Goal: Information Seeking & Learning: Learn about a topic

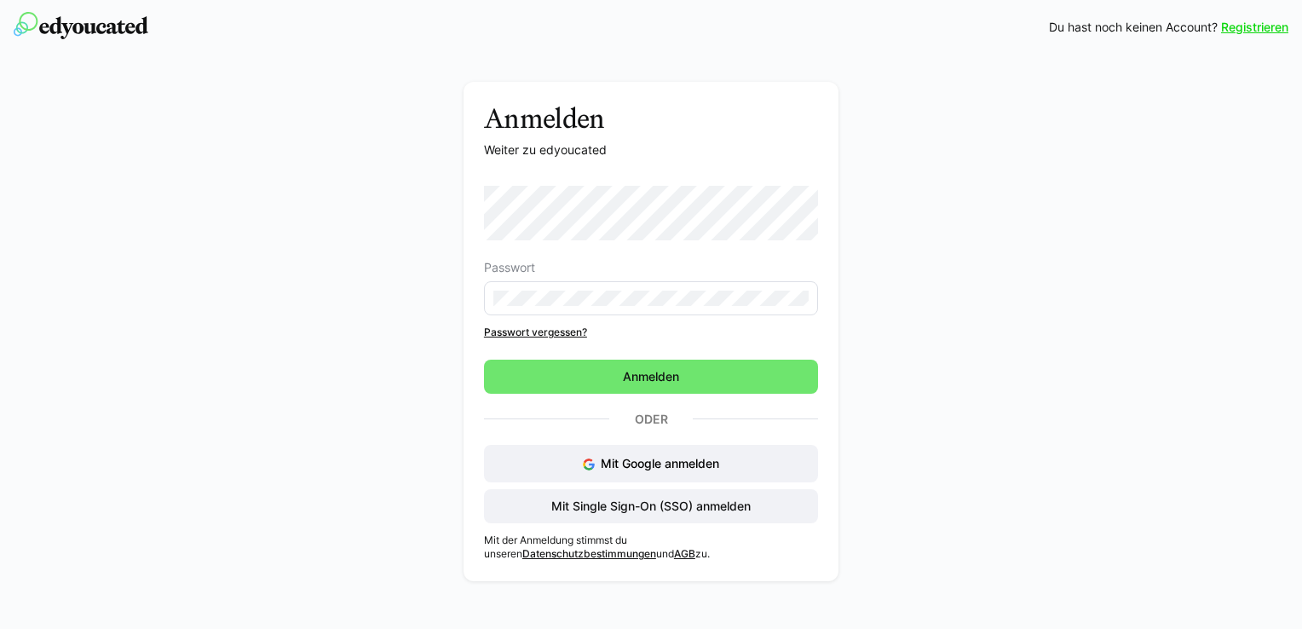
click at [630, 373] on form "Passwort Passwort vergessen? Anmelden" at bounding box center [651, 290] width 334 height 208
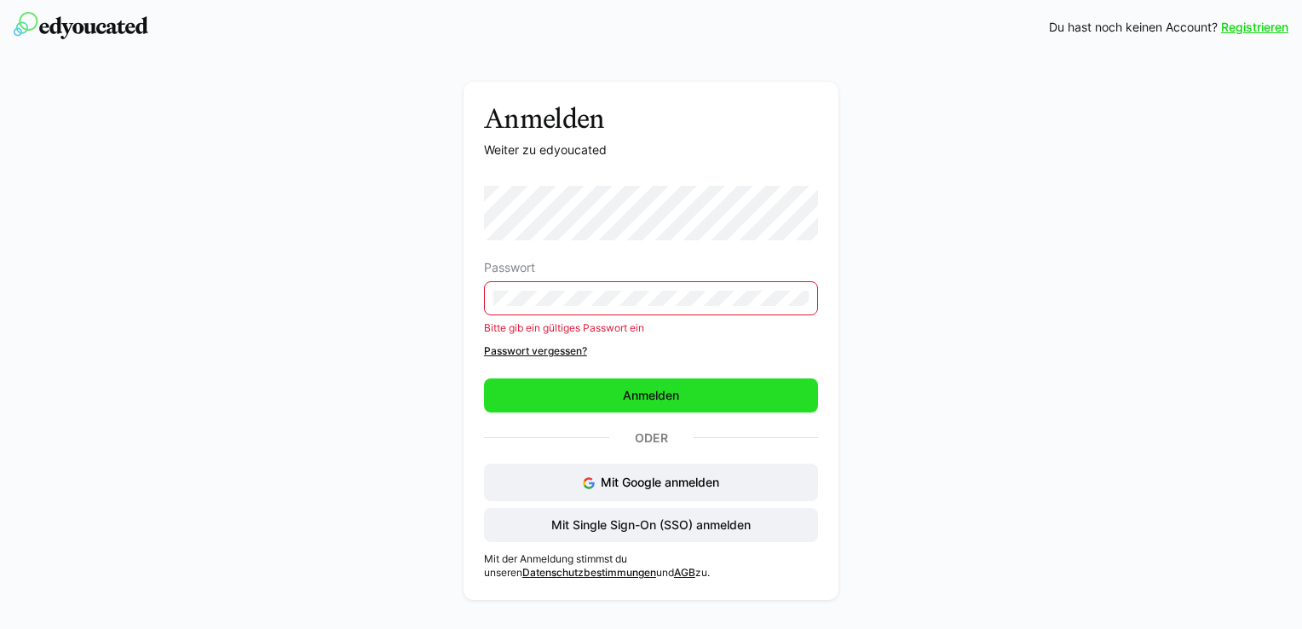
click at [628, 389] on span "Anmelden" at bounding box center [651, 395] width 61 height 17
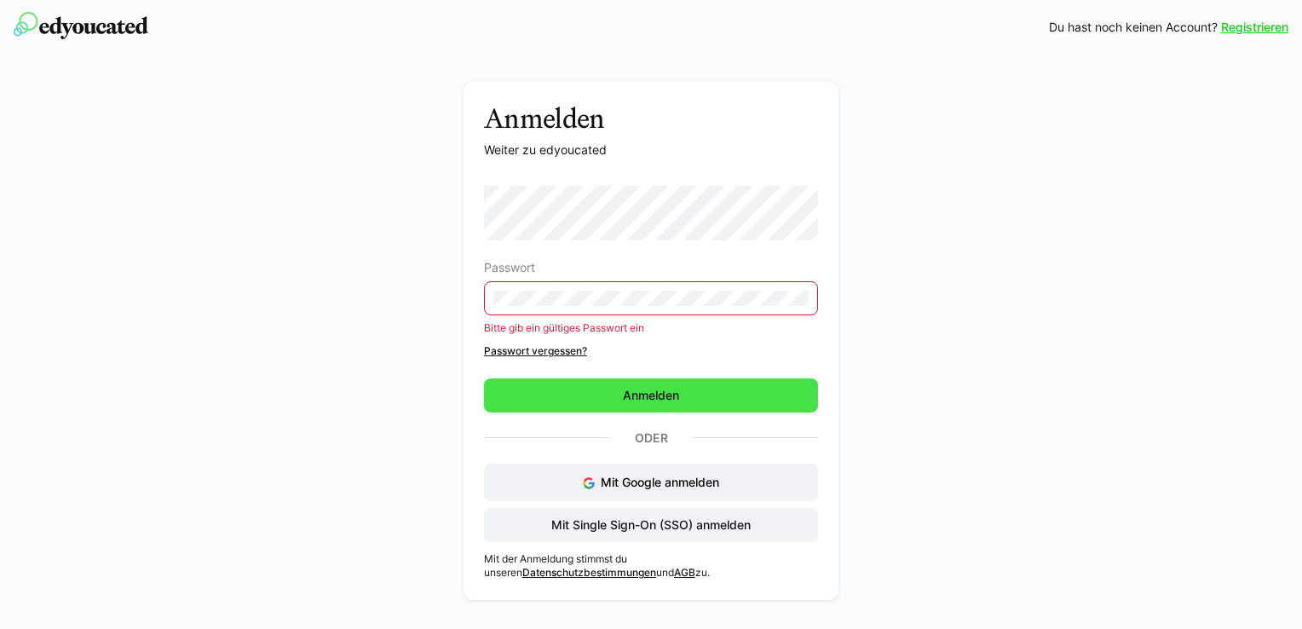
click at [631, 392] on span "Anmelden" at bounding box center [651, 395] width 61 height 17
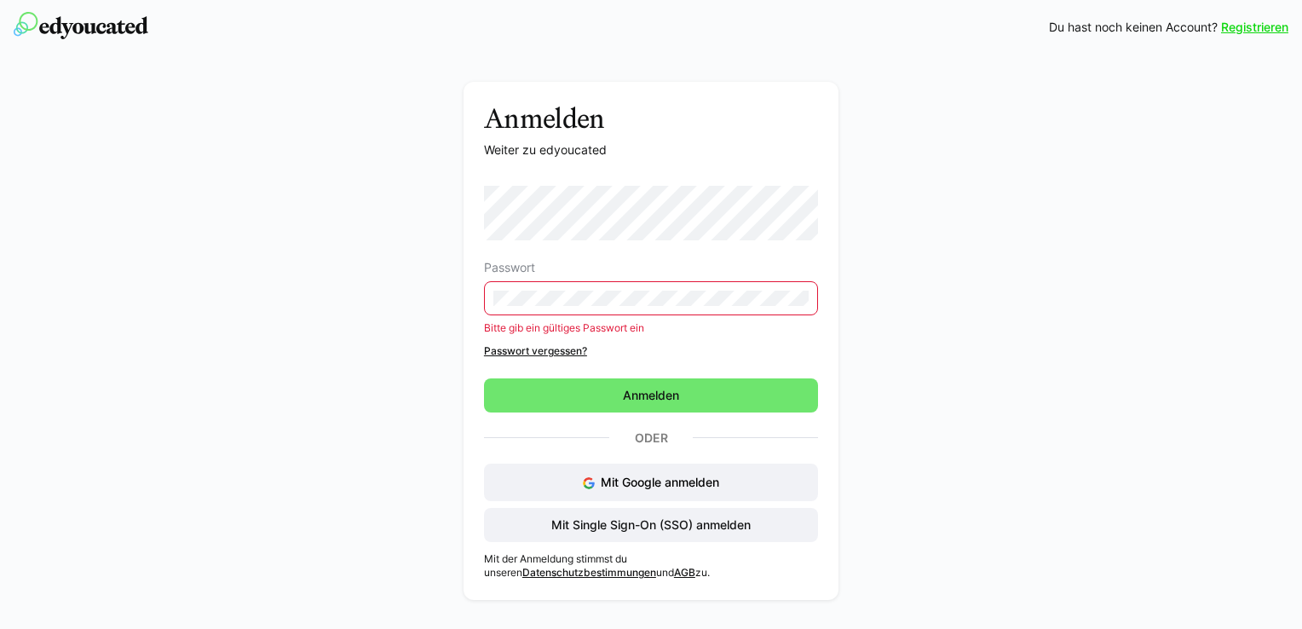
click at [407, 293] on div "Anmelden Weiter zu edyoucated Passwort Bitte gib ein gültiges Passwort ein Pass…" at bounding box center [651, 345] width 961 height 527
click at [434, 293] on div "Anmelden Weiter zu edyoucated Passwort Bitte gib ein gültiges Passwort ein Pass…" at bounding box center [651, 345] width 961 height 527
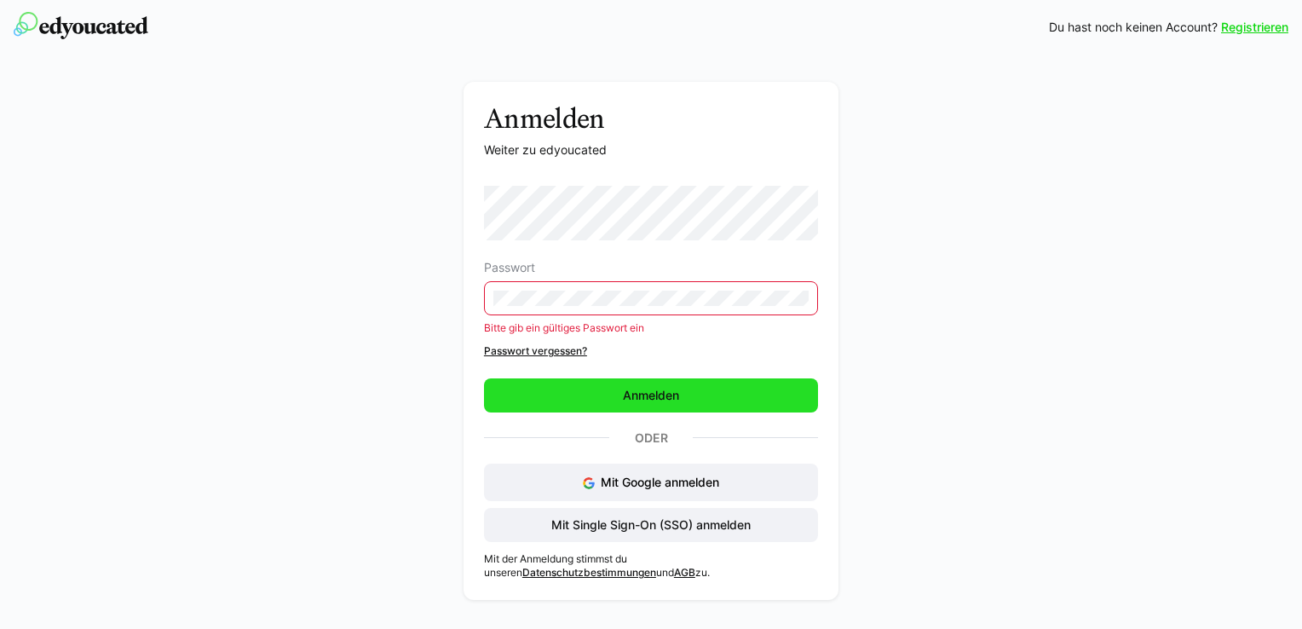
click at [641, 394] on span "Anmelden" at bounding box center [651, 395] width 61 height 17
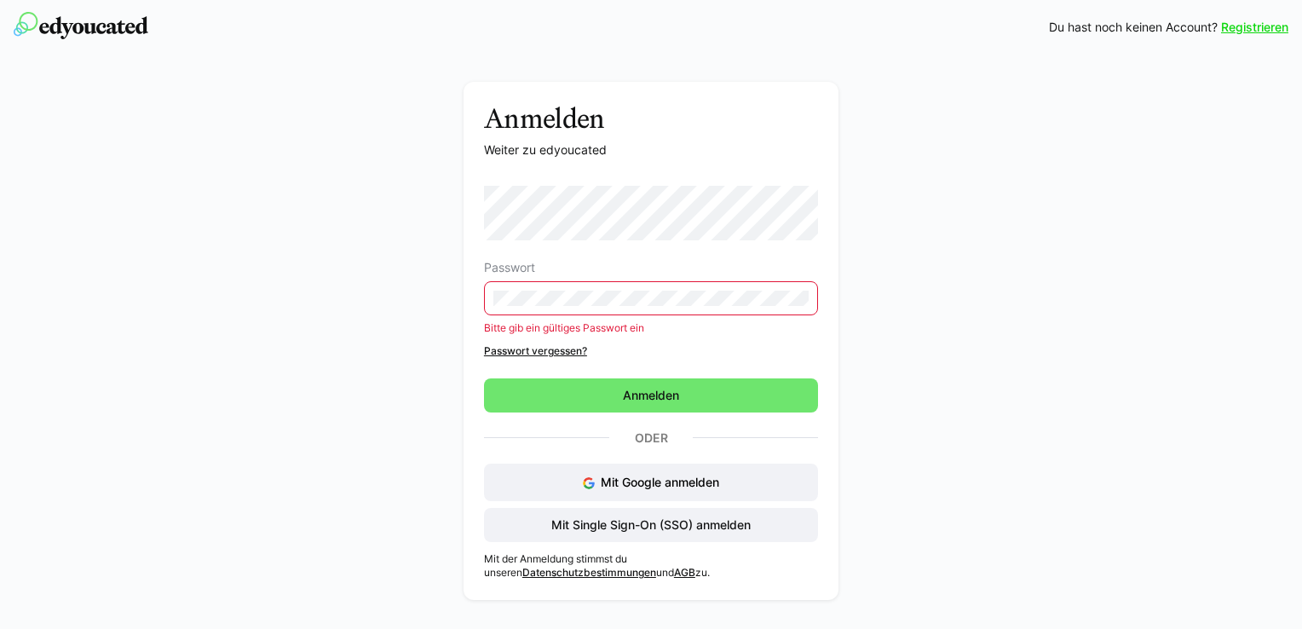
click at [528, 349] on link "Passwort vergessen?" at bounding box center [651, 351] width 334 height 14
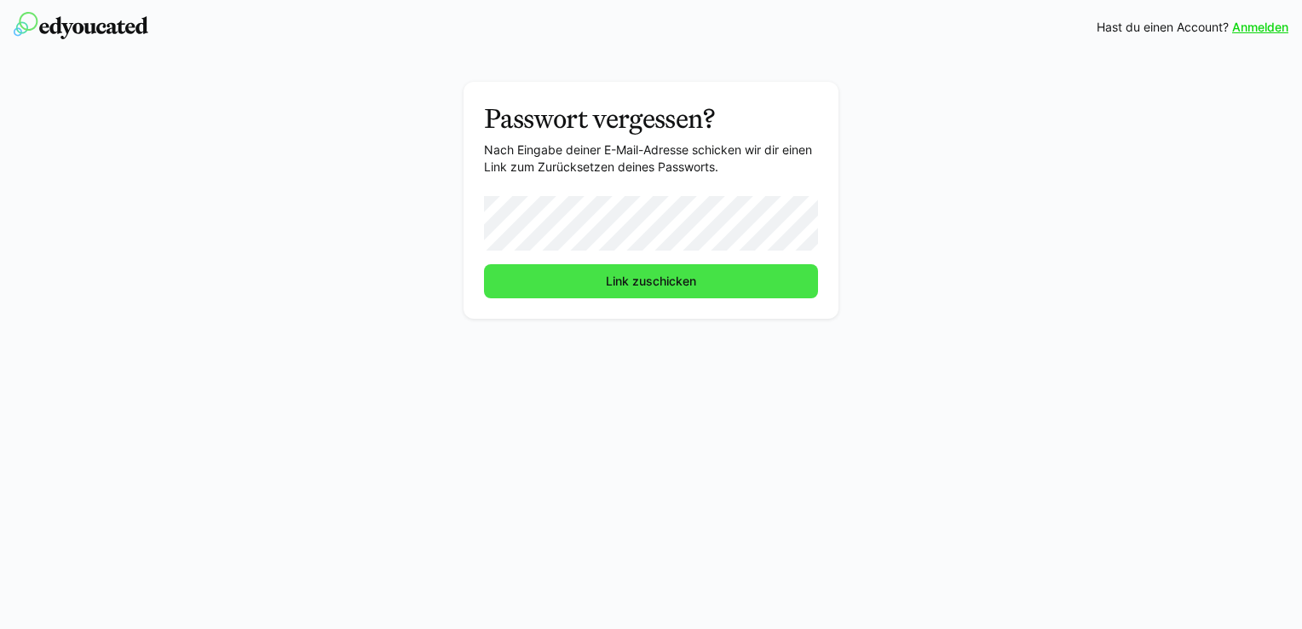
click at [628, 281] on span "Link zuschicken" at bounding box center [650, 281] width 95 height 17
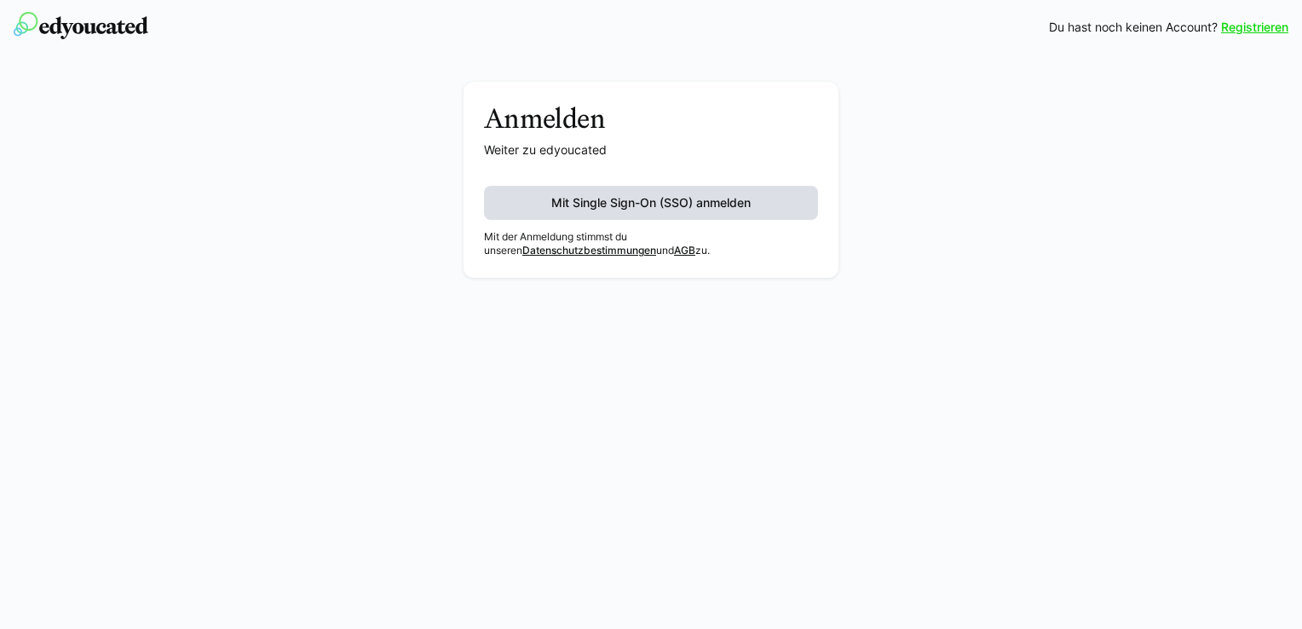
click at [645, 199] on span "Mit Single Sign-On (SSO) anmelden" at bounding box center [651, 202] width 205 height 17
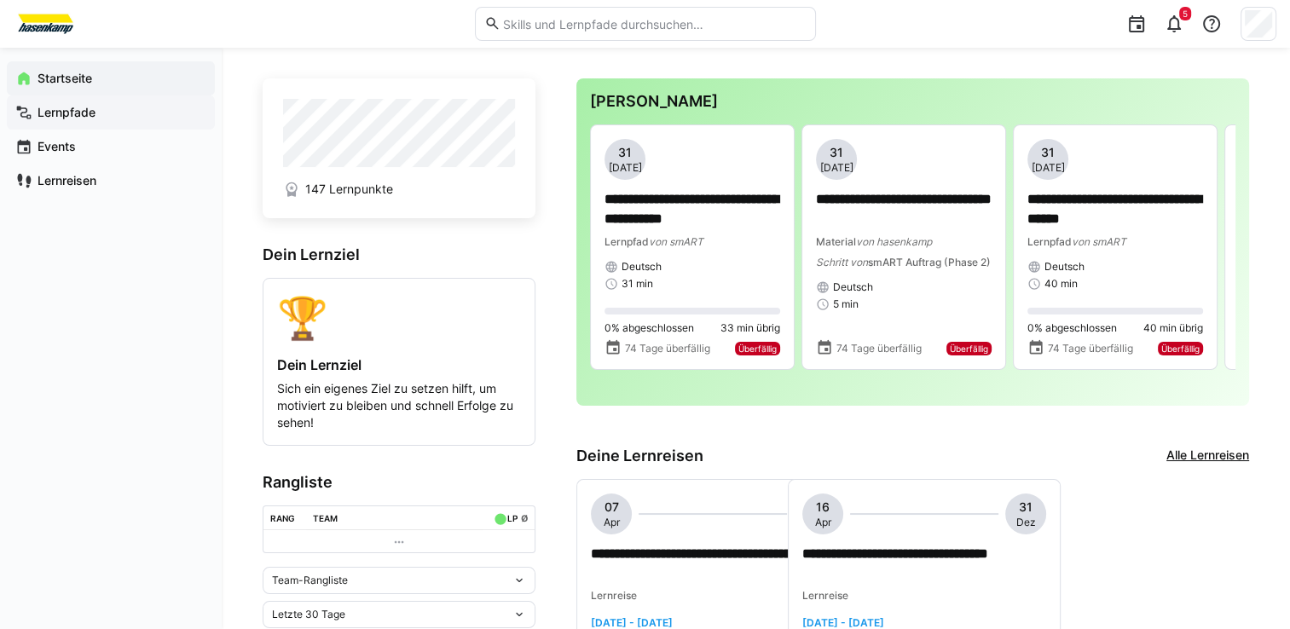
scroll to position [14, 0]
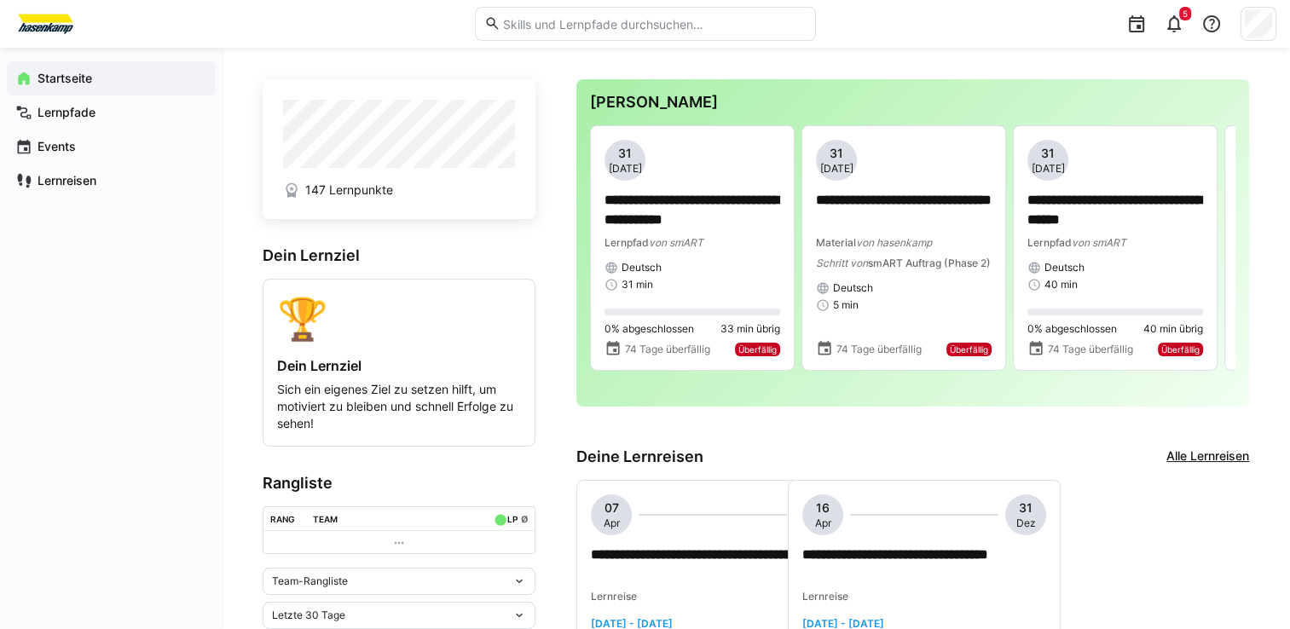
click at [0, 0] on app-navigation-label "Startseite" at bounding box center [0, 0] width 0 height 0
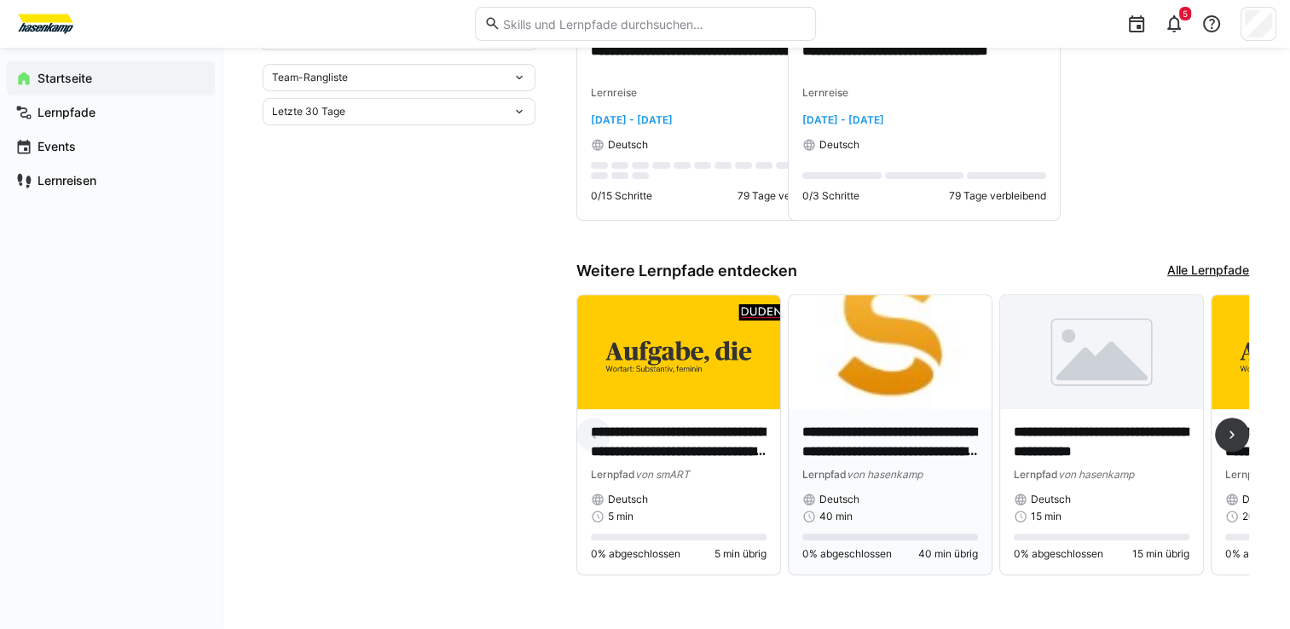
scroll to position [526, 0]
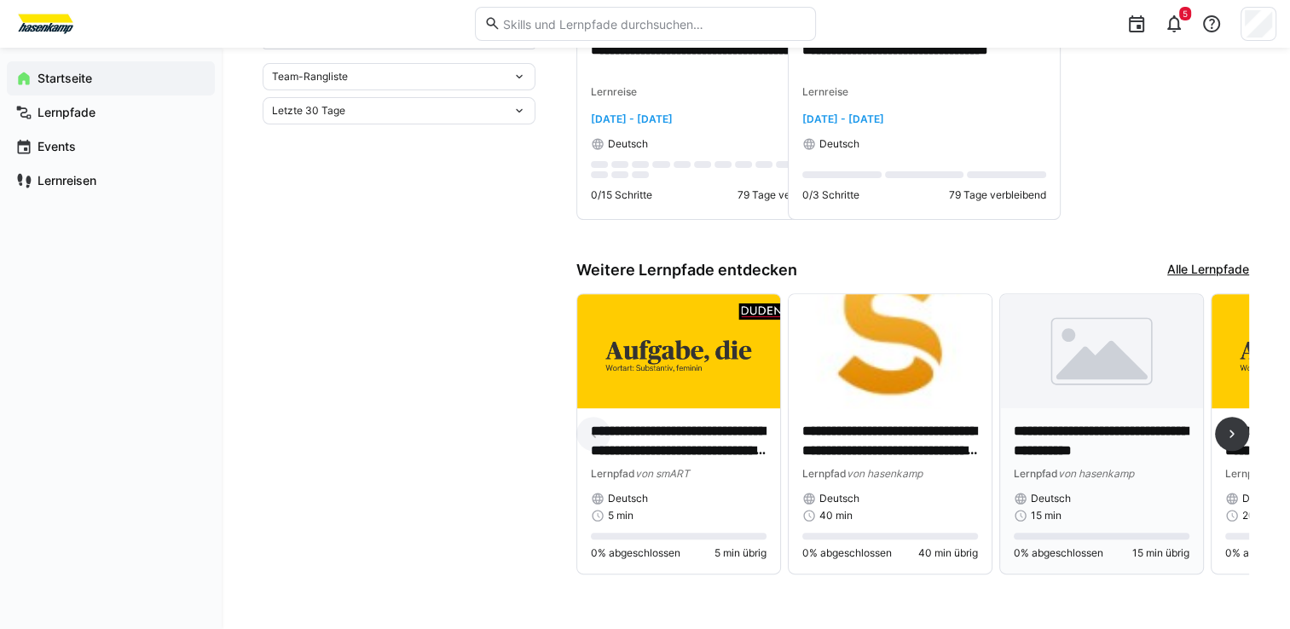
click at [1103, 438] on p "**********" at bounding box center [1101, 441] width 176 height 39
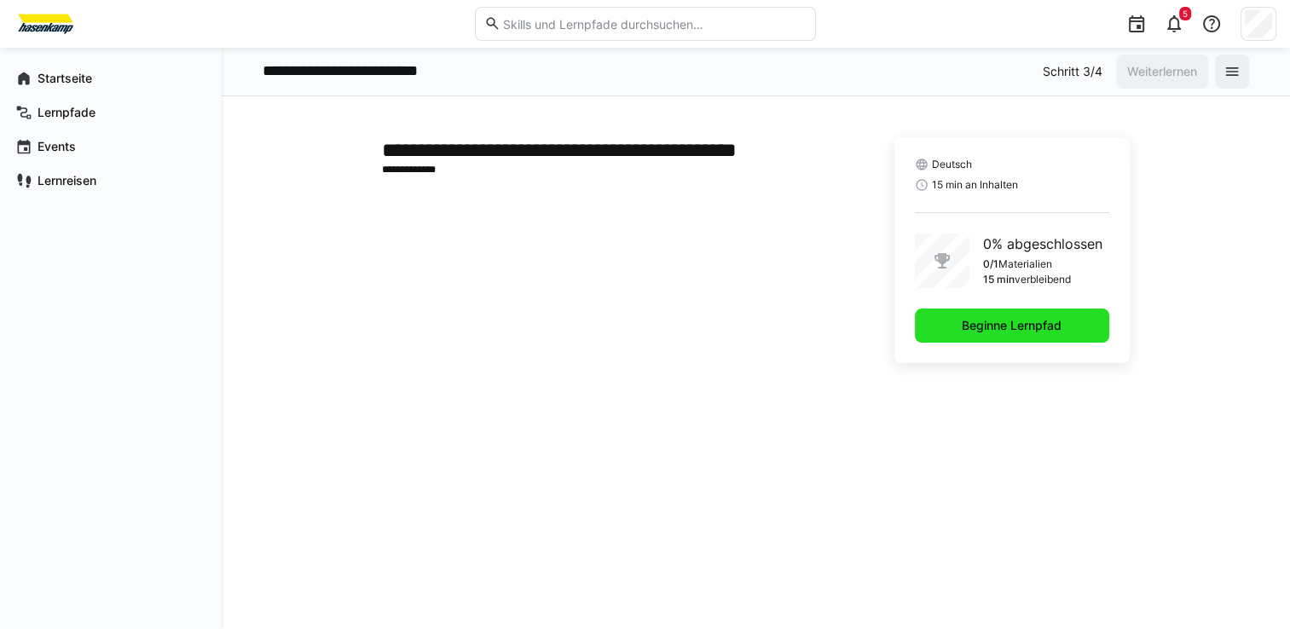
drag, startPoint x: 1004, startPoint y: 326, endPoint x: 893, endPoint y: 338, distance: 111.4
click at [1002, 326] on span "Beginne Lernpfad" at bounding box center [1011, 325] width 105 height 17
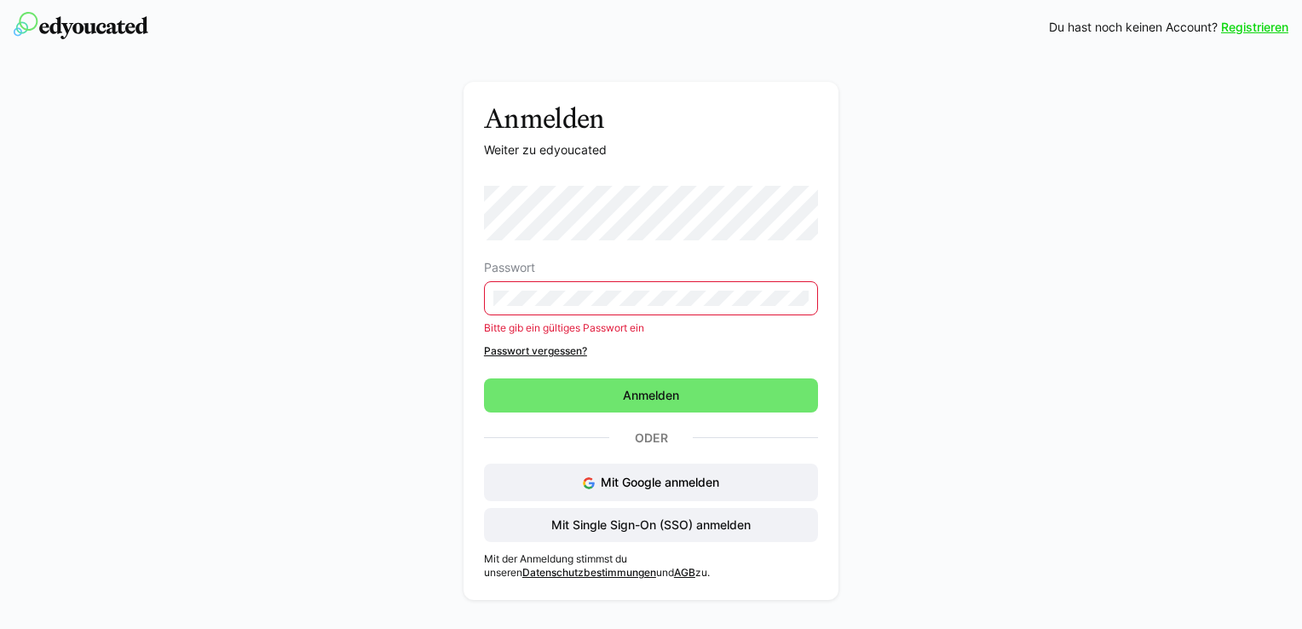
click at [647, 460] on div "Passwort Bitte gib ein gültiges Passwort ein Passwort vergessen? Anmelden Oder …" at bounding box center [651, 364] width 334 height 356
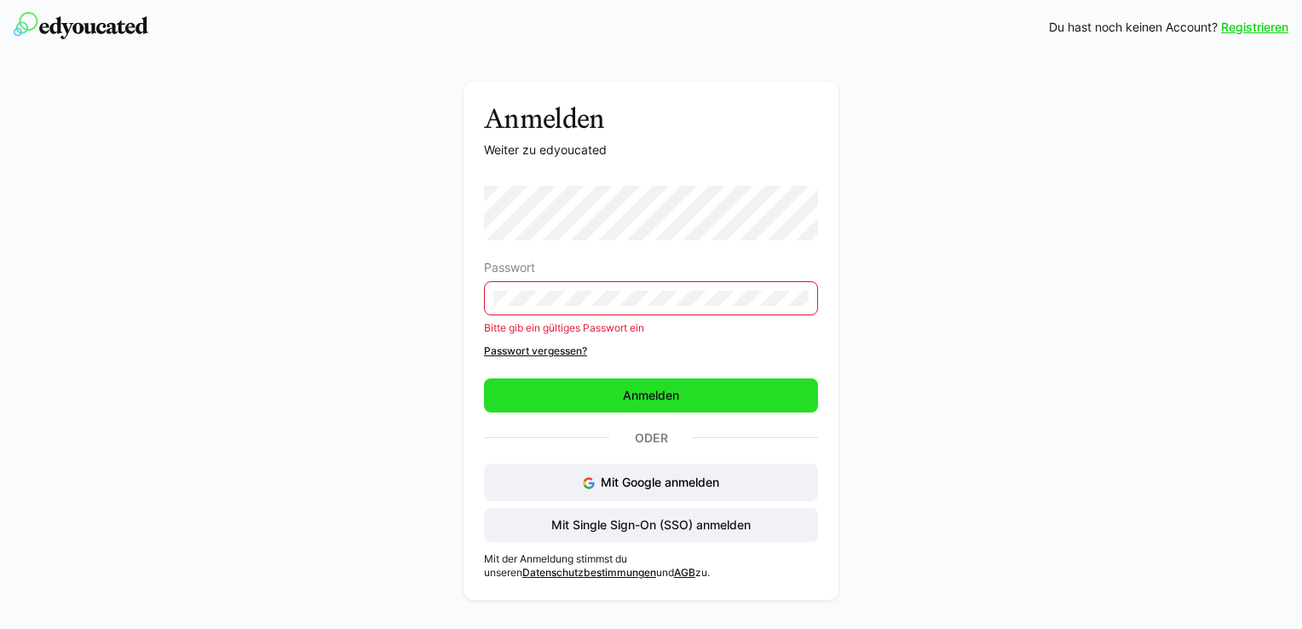
click at [647, 385] on span "Anmelden" at bounding box center [651, 395] width 334 height 34
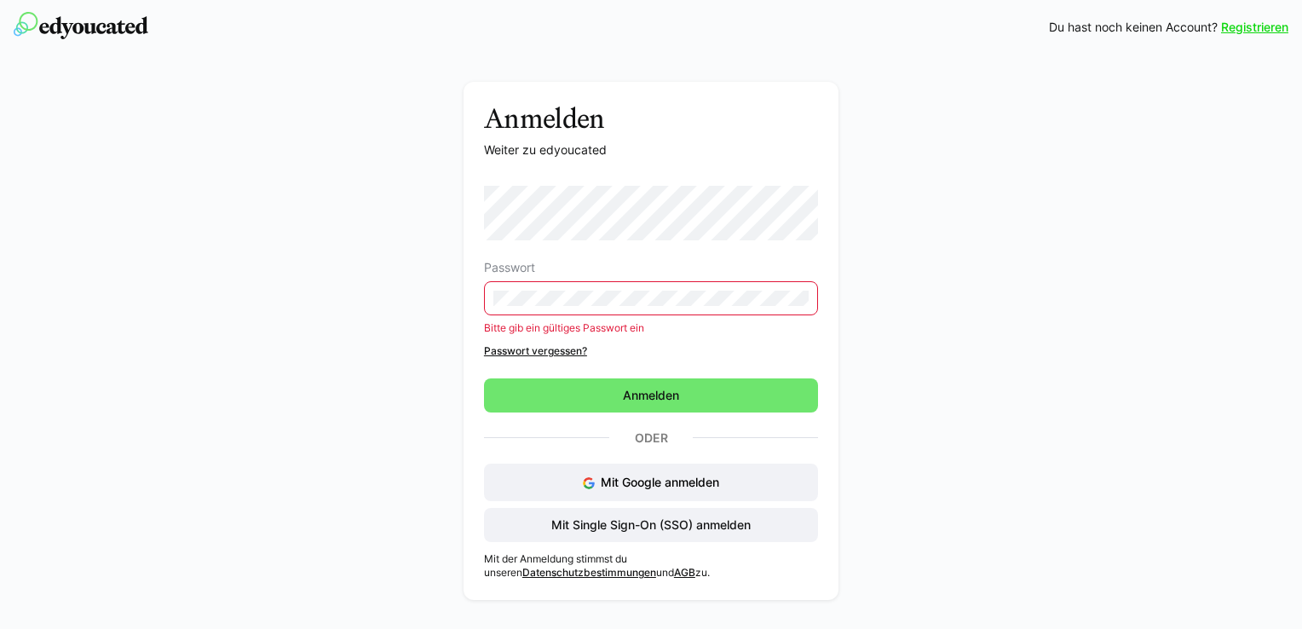
click at [1018, 343] on div "Anmelden Weiter zu edyoucated Passwort Bitte gib ein gültiges Passwort ein Pass…" at bounding box center [651, 345] width 961 height 527
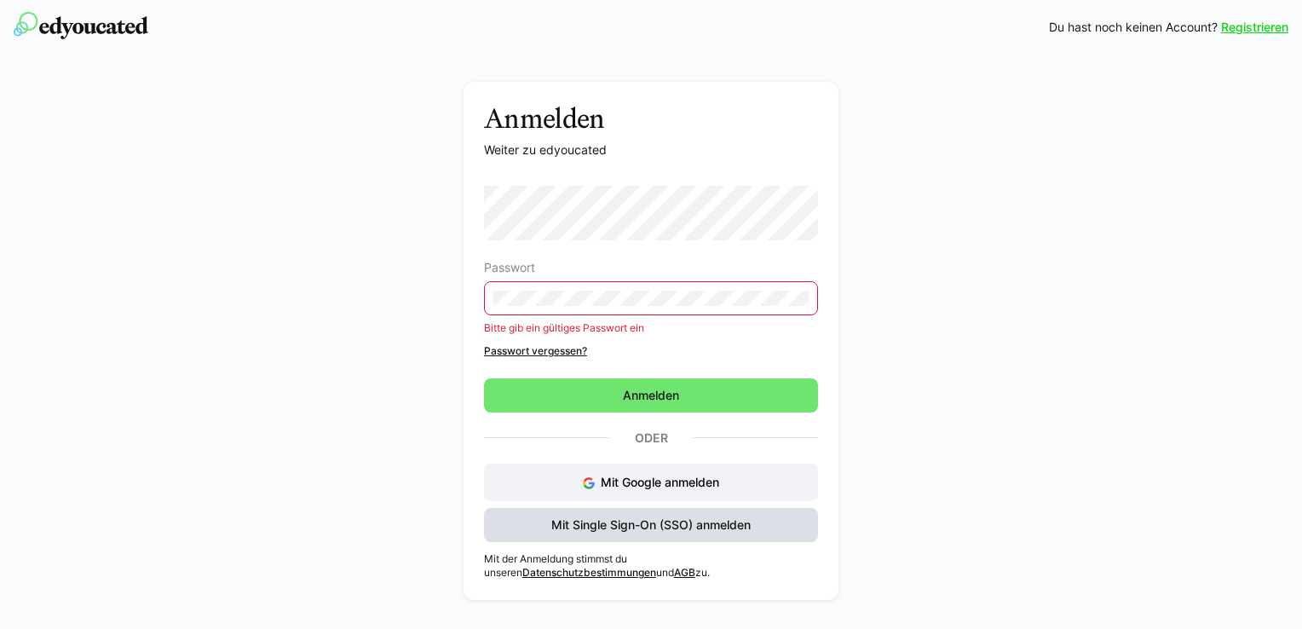
click at [639, 522] on span "Mit Single Sign-On (SSO) anmelden" at bounding box center [651, 525] width 205 height 17
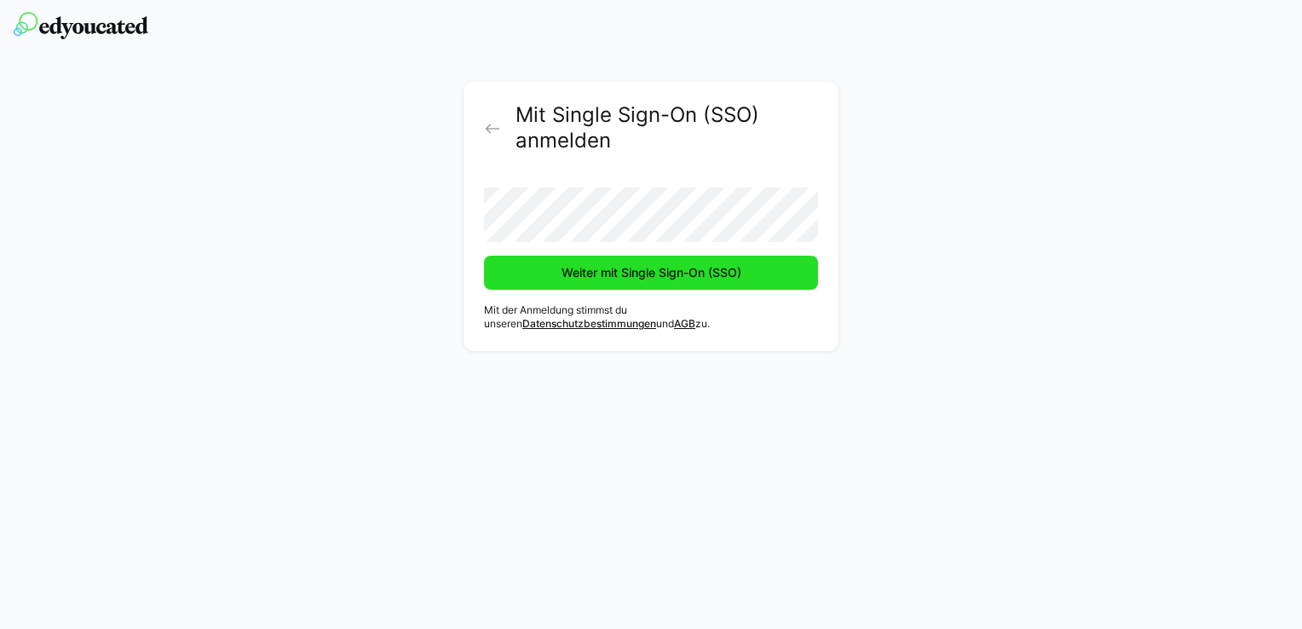
click at [619, 270] on span "Weiter mit Single Sign-On (SSO)" at bounding box center [651, 272] width 185 height 17
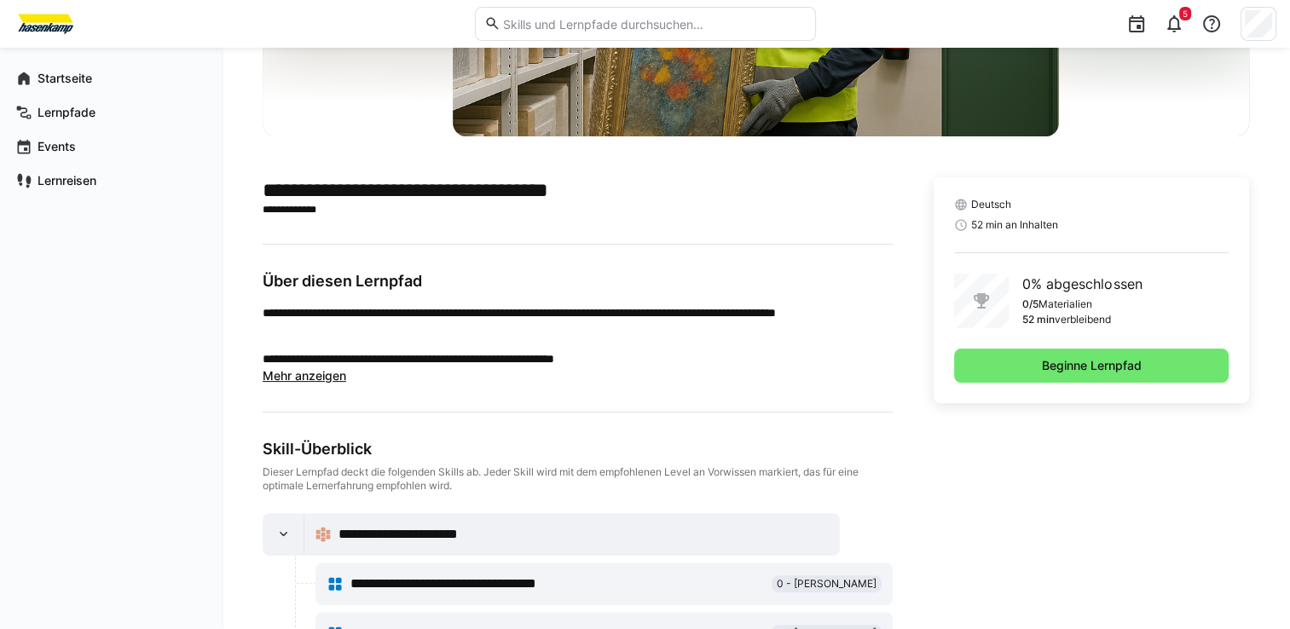
scroll to position [341, 0]
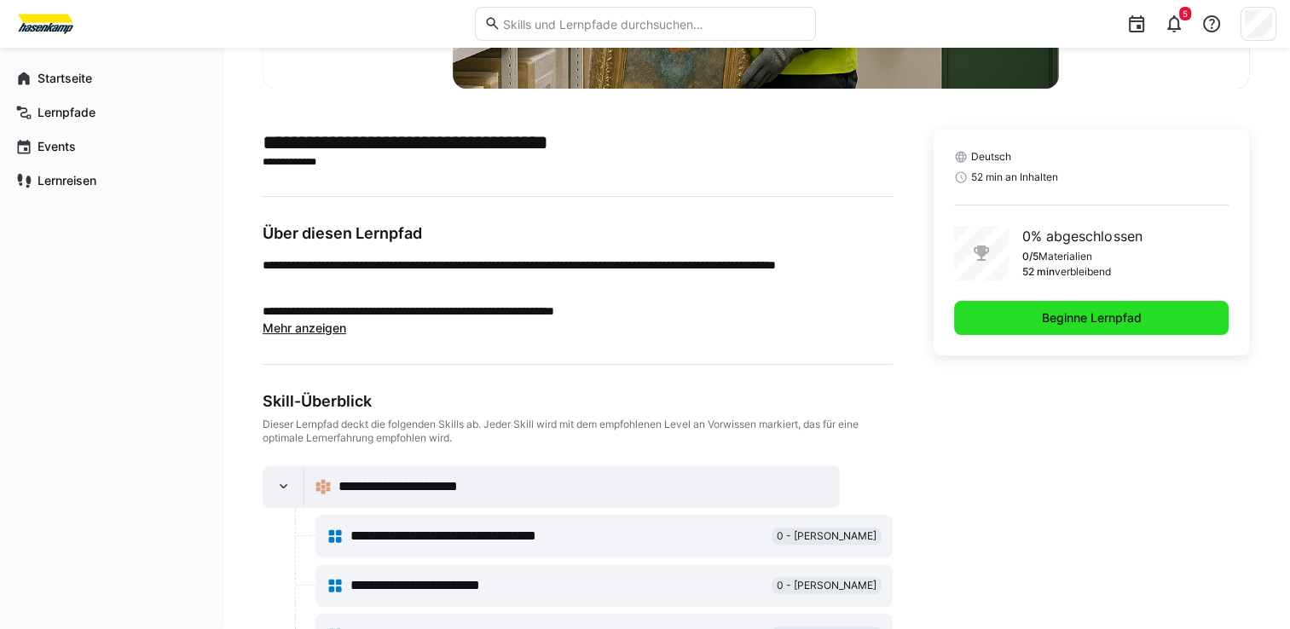
click at [1072, 315] on span "Beginne Lernpfad" at bounding box center [1091, 317] width 105 height 17
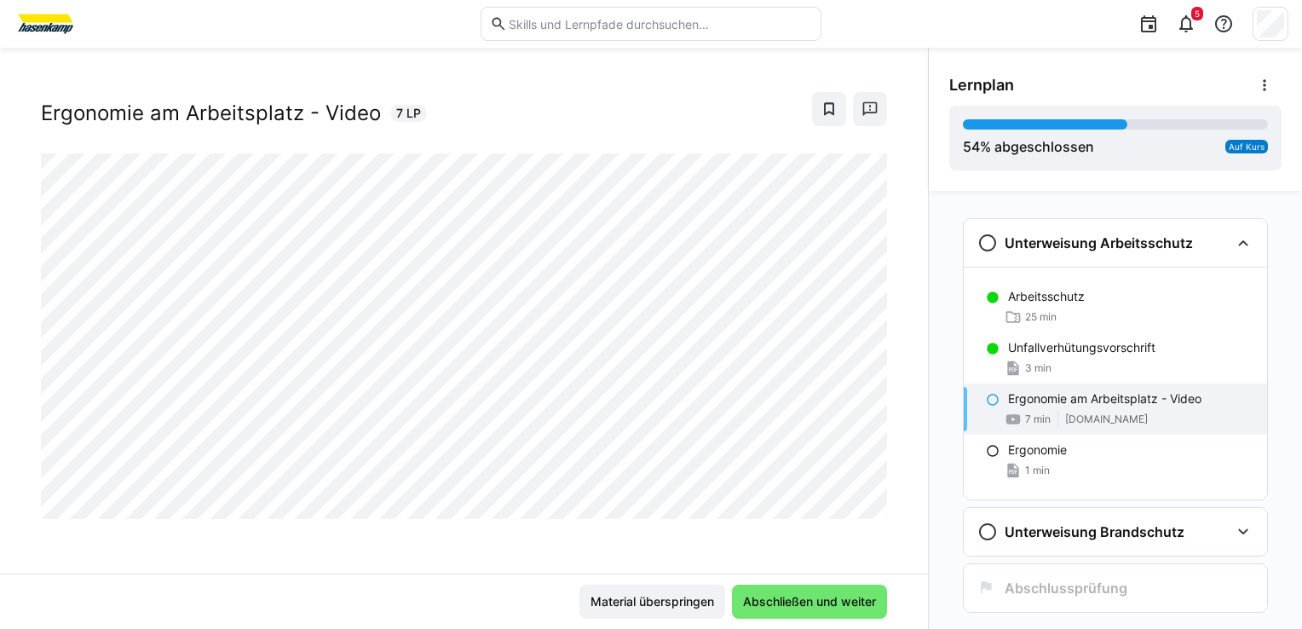
scroll to position [27, 0]
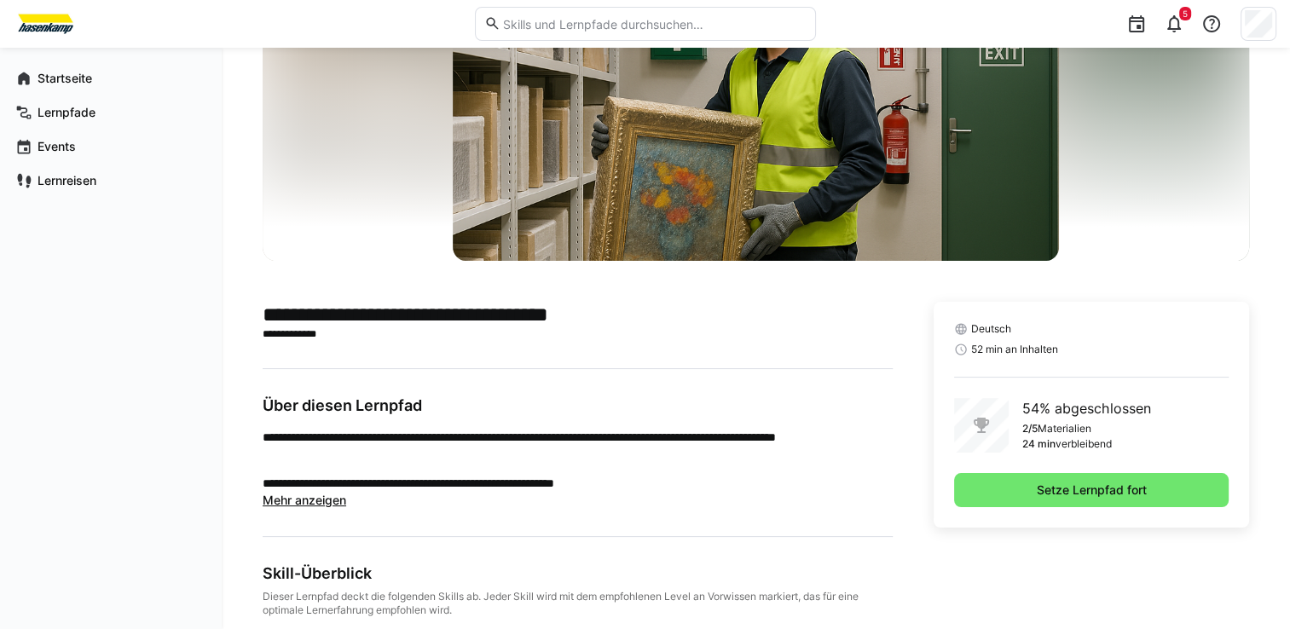
scroll to position [256, 0]
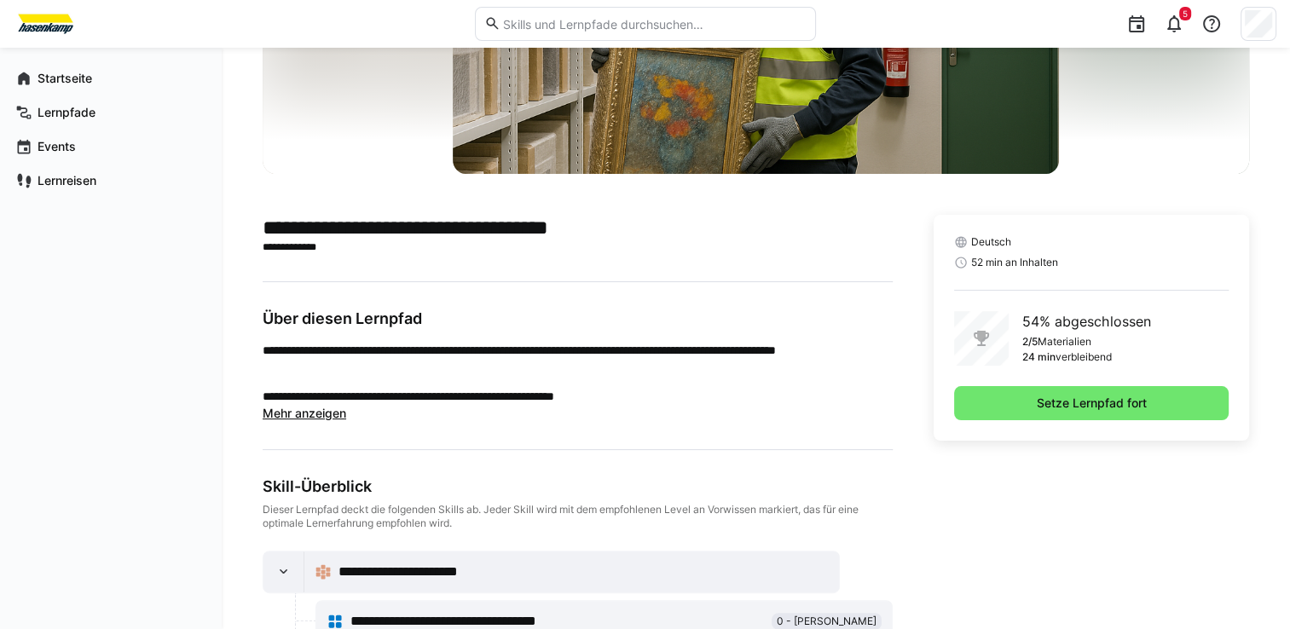
click at [292, 414] on span "Mehr anzeigen" at bounding box center [305, 413] width 84 height 14
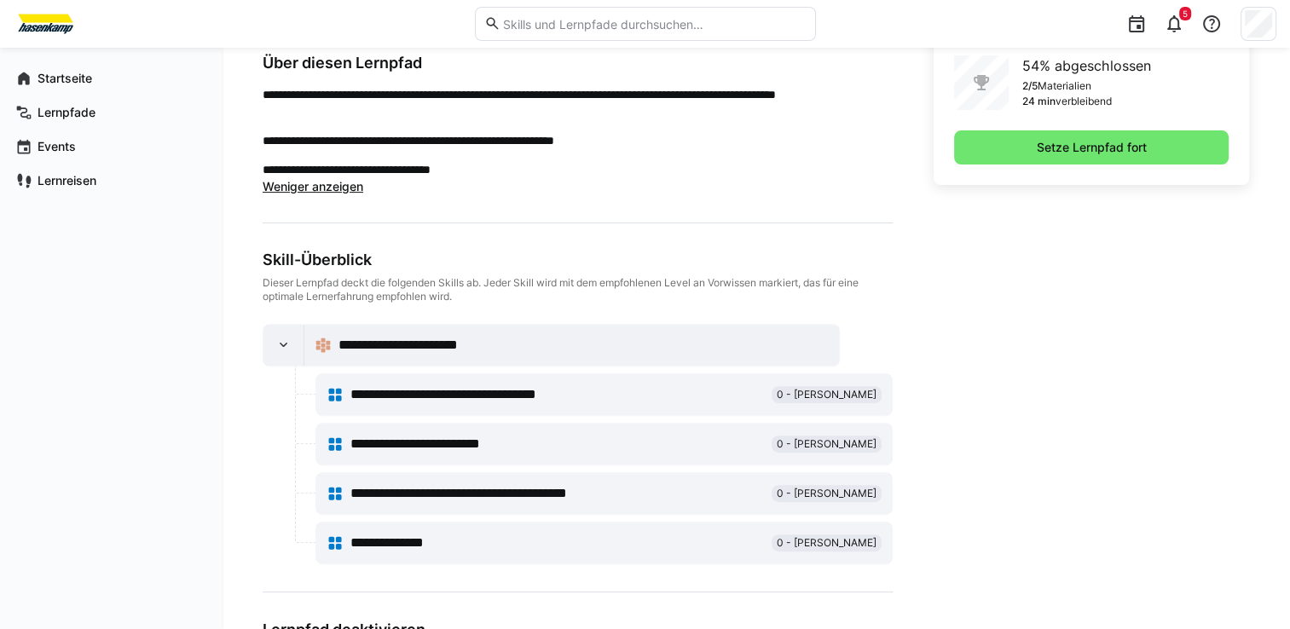
scroll to position [597, 0]
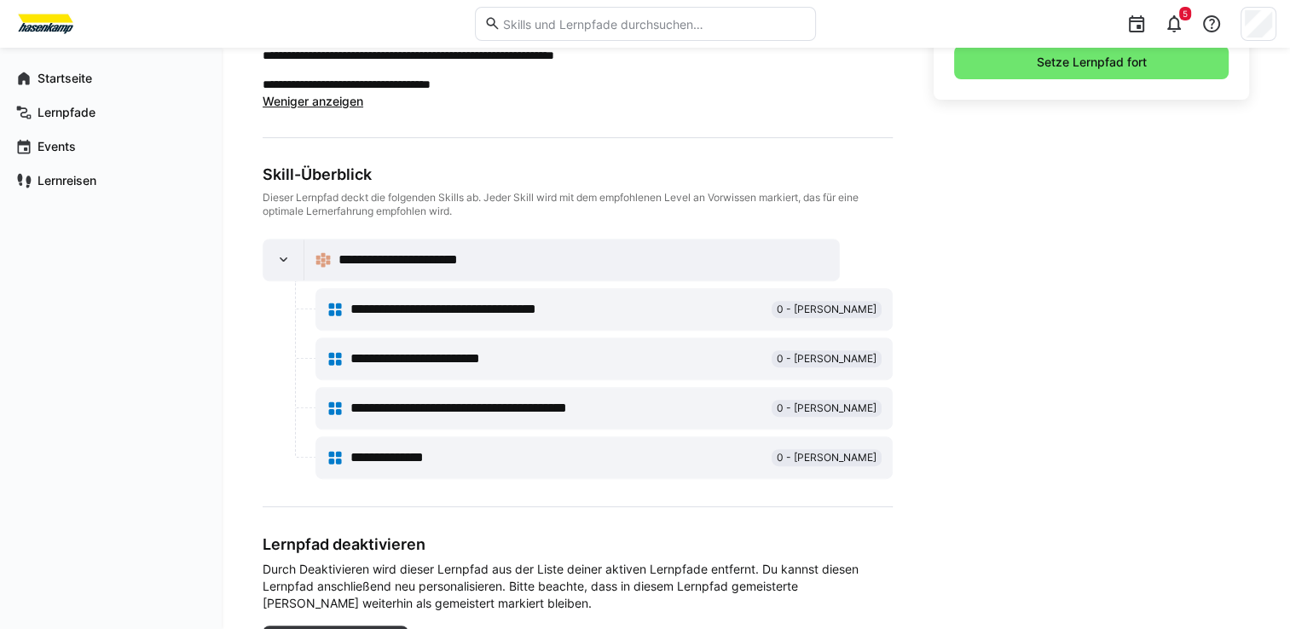
click at [430, 257] on span "**********" at bounding box center [416, 260] width 157 height 20
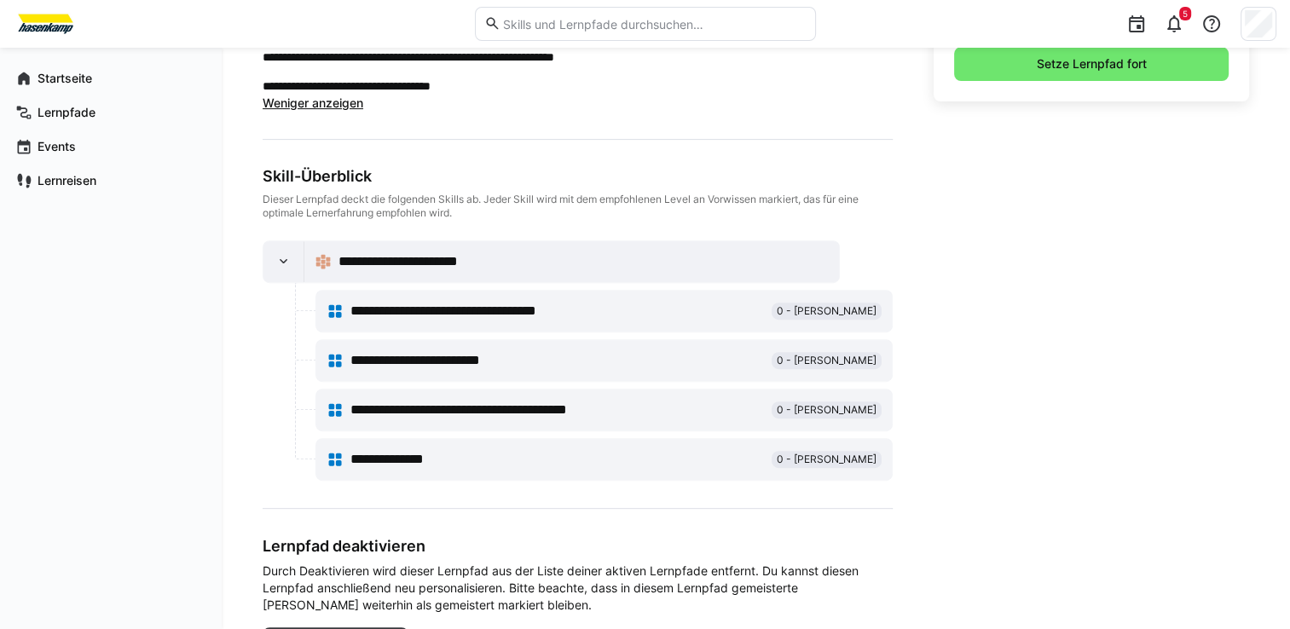
scroll to position [426, 0]
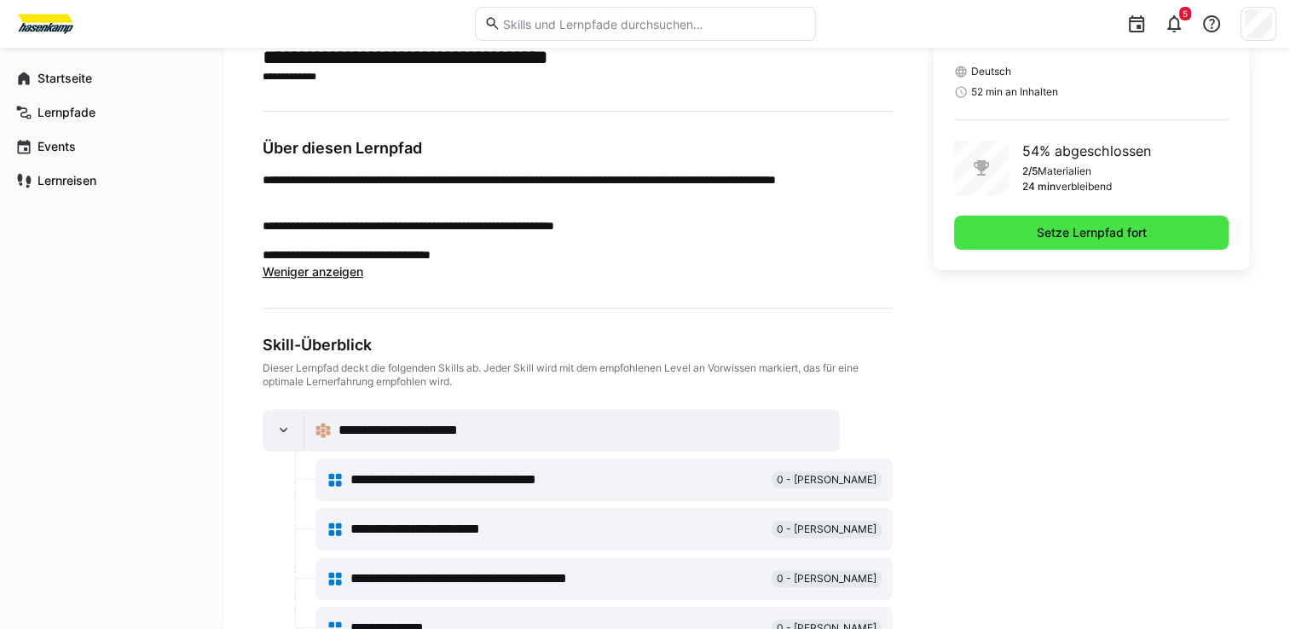
click at [1101, 229] on span "Setze Lernpfad fort" at bounding box center [1091, 232] width 115 height 17
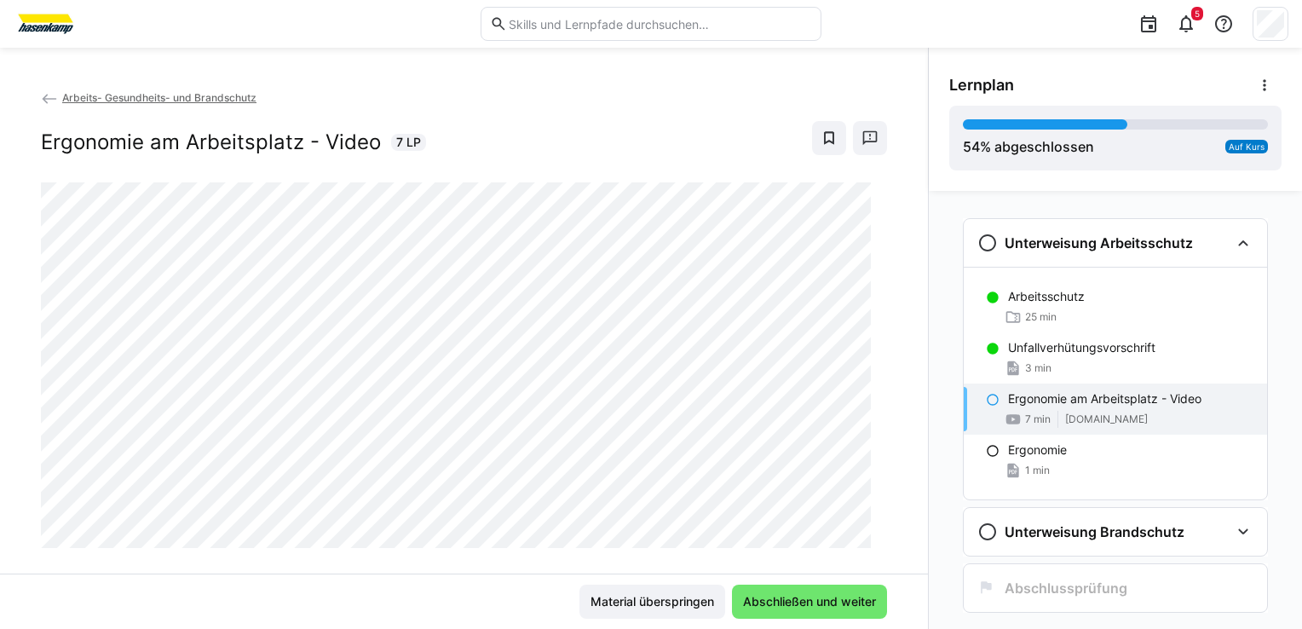
scroll to position [27, 0]
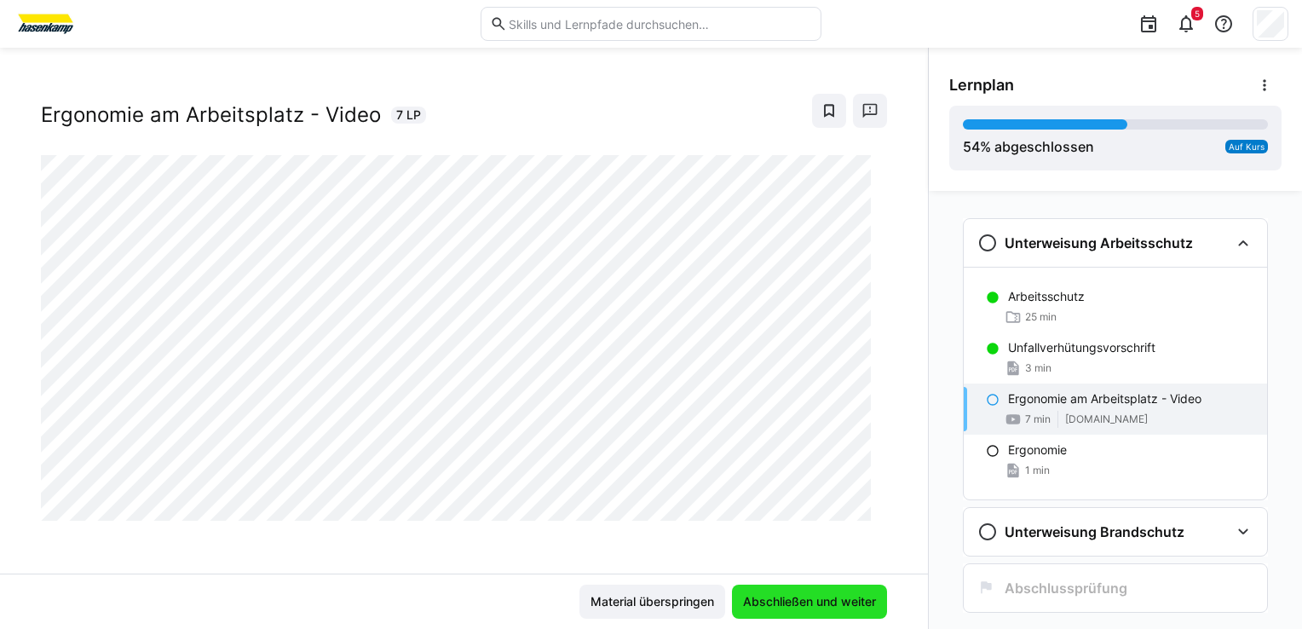
drag, startPoint x: 802, startPoint y: 598, endPoint x: 825, endPoint y: 578, distance: 30.8
click at [801, 598] on span "Abschließen und weiter" at bounding box center [810, 601] width 138 height 17
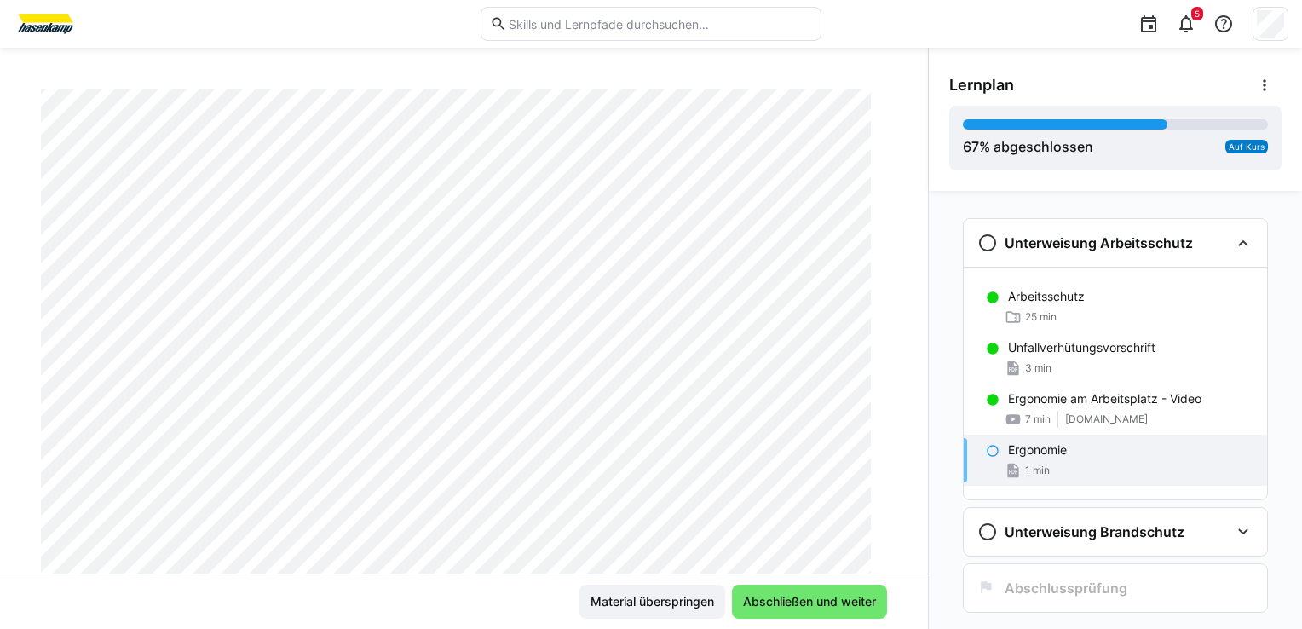
scroll to position [113, 0]
click at [819, 599] on span "Abschließen und weiter" at bounding box center [810, 601] width 138 height 17
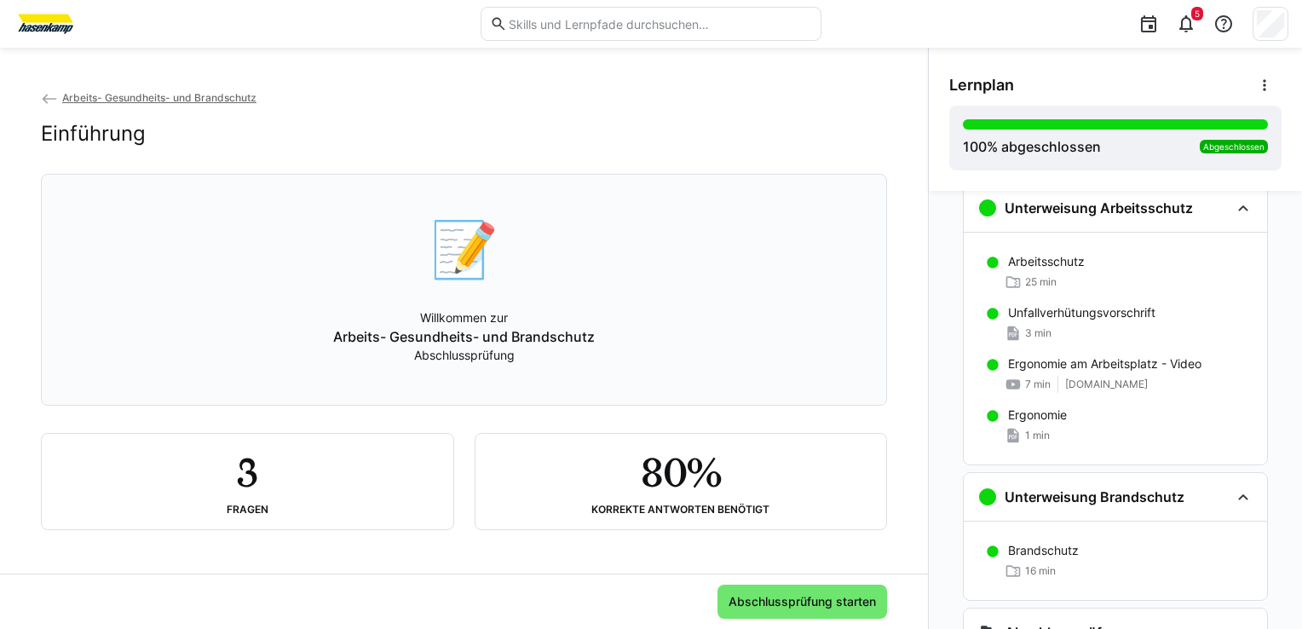
scroll to position [114, 0]
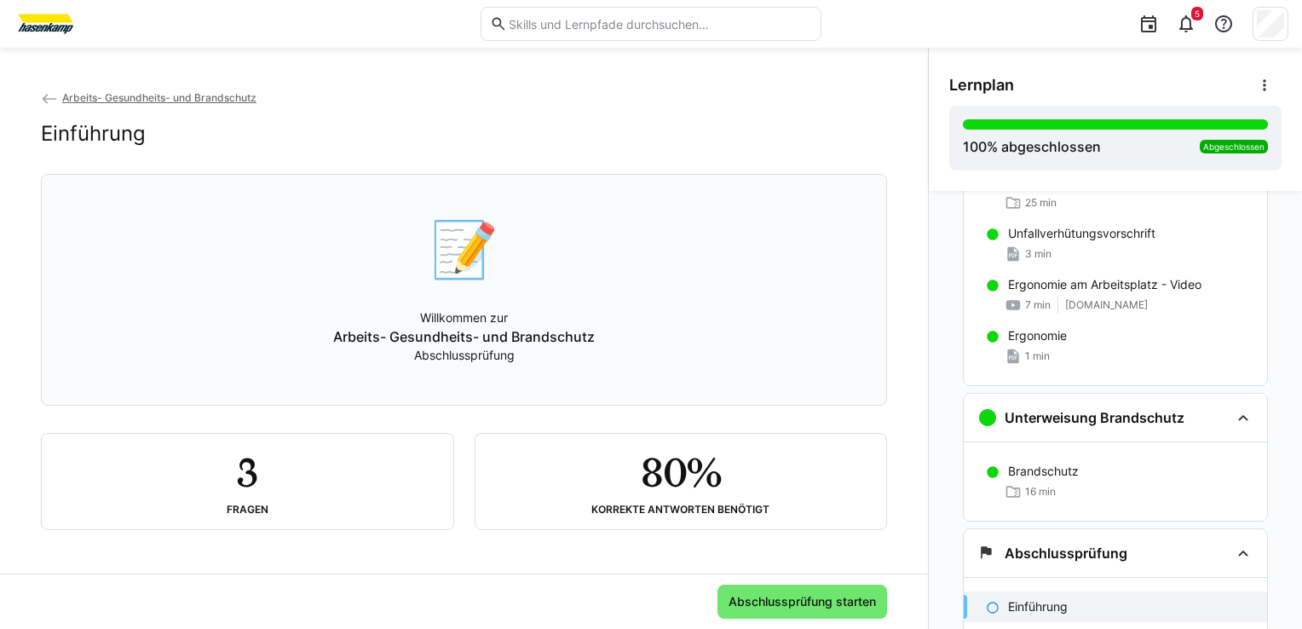
click at [399, 347] on p "Arbeits- Gesundheits- und Brandschutz" at bounding box center [464, 336] width 262 height 20
click at [463, 326] on p "Willkommen zur" at bounding box center [464, 317] width 88 height 17
click at [443, 254] on div "📝" at bounding box center [464, 249] width 68 height 66
drag, startPoint x: 445, startPoint y: 295, endPoint x: 455, endPoint y: 320, distance: 26.8
click at [446, 298] on div "📝 Willkommen zur Arbeits- Gesundheits- und Brandschutz Abschlussprüfung" at bounding box center [463, 290] width 817 height 210
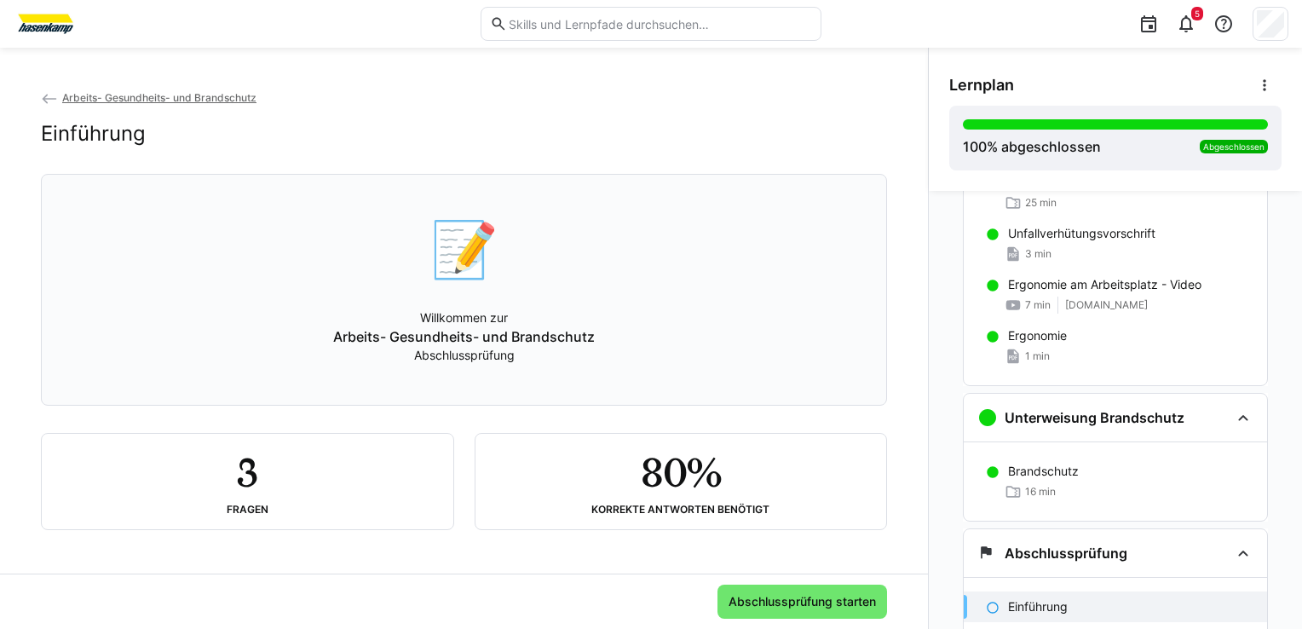
click at [463, 326] on p "Willkommen zur" at bounding box center [464, 317] width 88 height 17
click at [239, 490] on h2 "3" at bounding box center [247, 471] width 20 height 49
click at [802, 602] on span "Abschlussprüfung starten" at bounding box center [802, 601] width 153 height 17
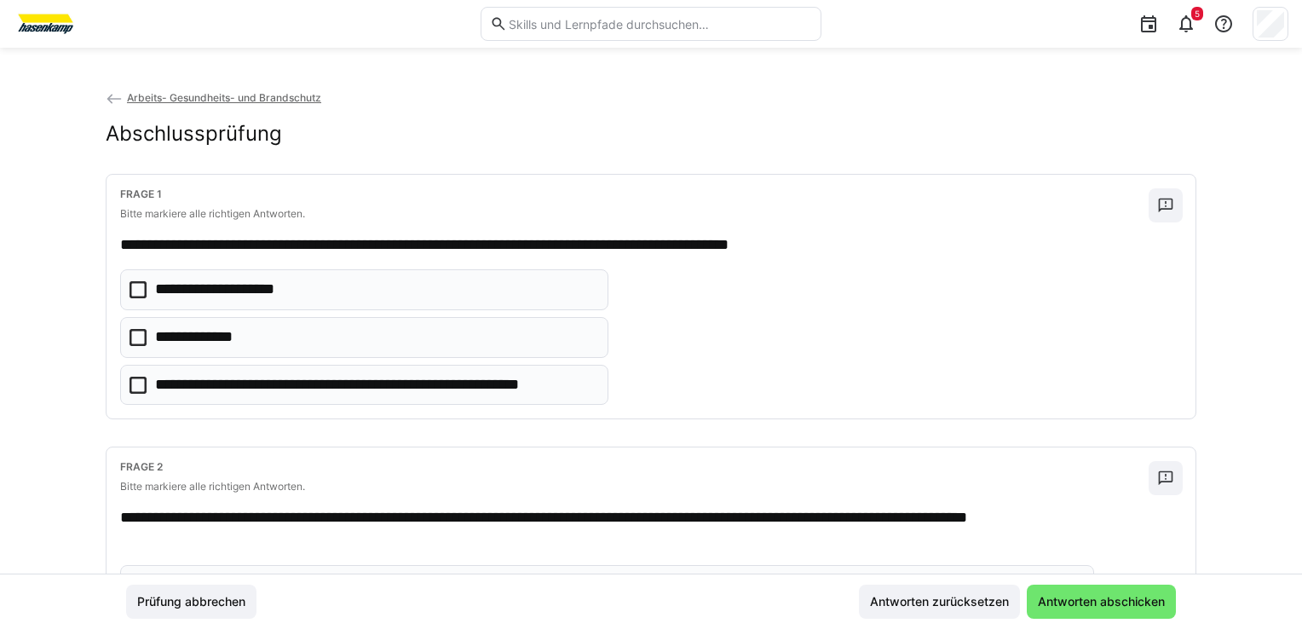
click at [136, 338] on icon at bounding box center [138, 337] width 17 height 17
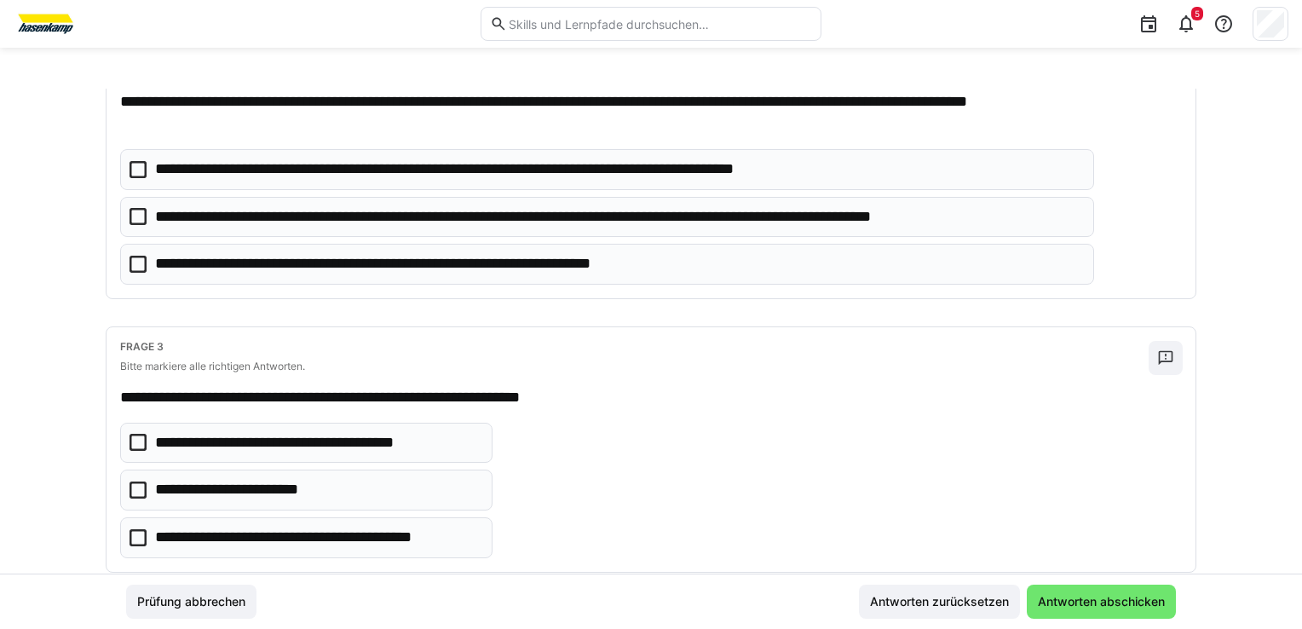
scroll to position [426, 0]
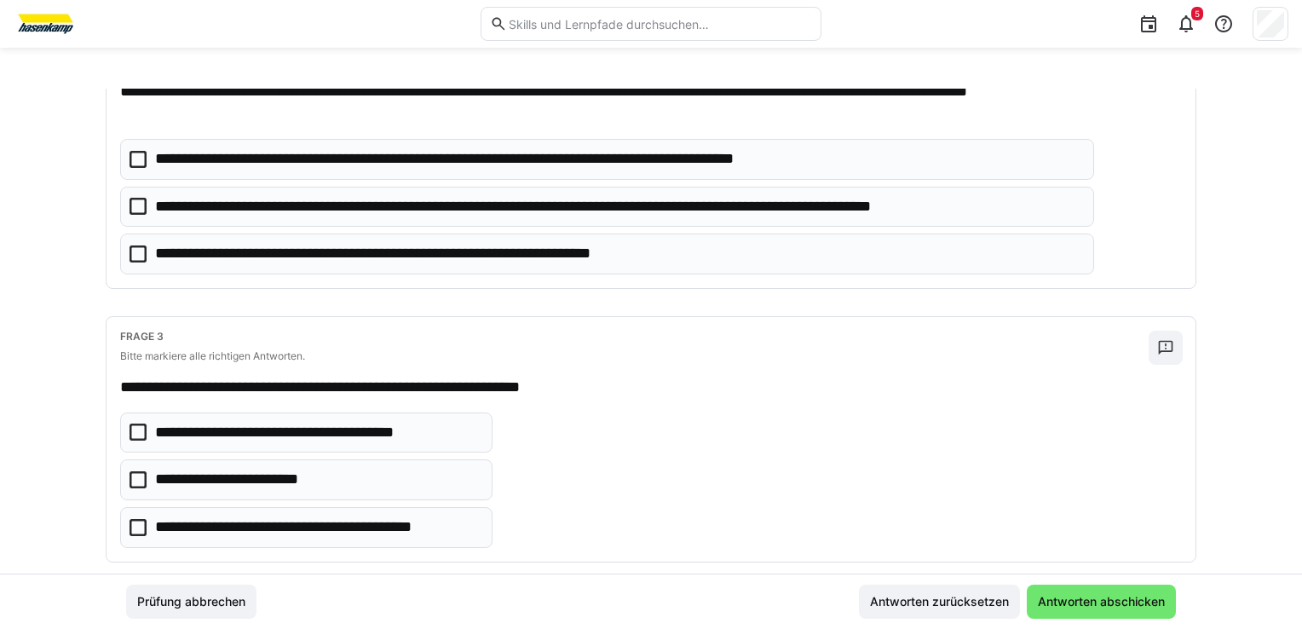
click at [133, 205] on icon at bounding box center [138, 206] width 17 height 17
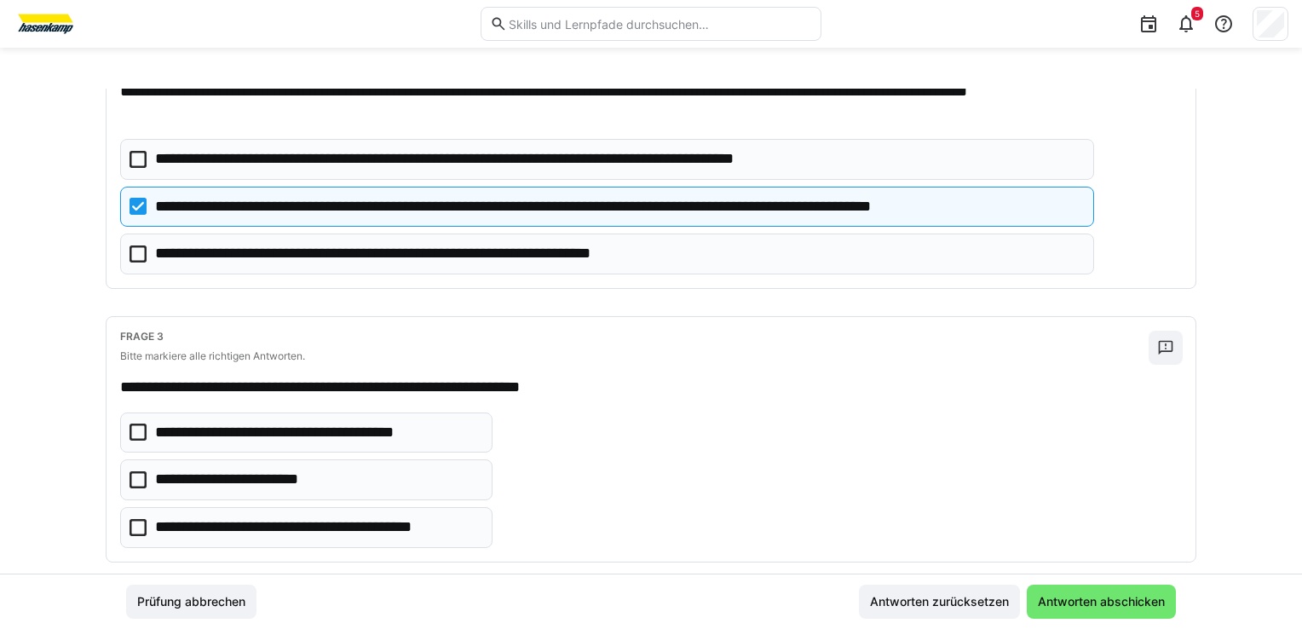
click at [130, 254] on icon at bounding box center [138, 253] width 17 height 17
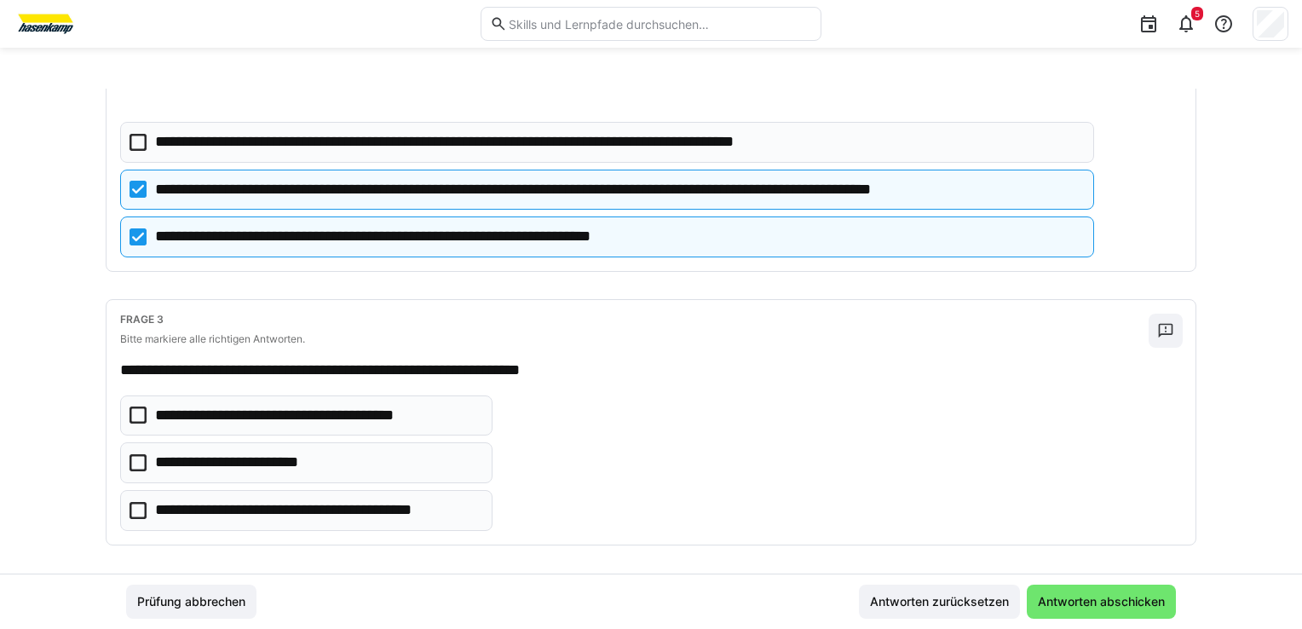
scroll to position [450, 0]
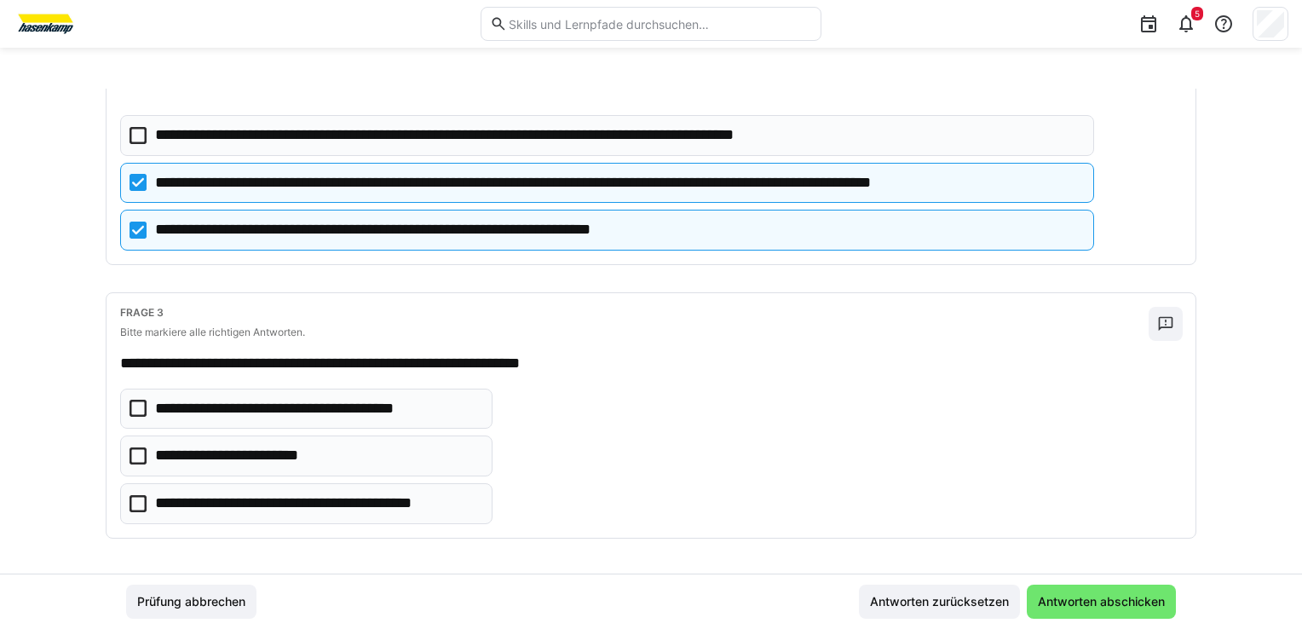
drag, startPoint x: 135, startPoint y: 501, endPoint x: 139, endPoint y: 510, distance: 9.5
click at [136, 504] on icon at bounding box center [138, 503] width 17 height 17
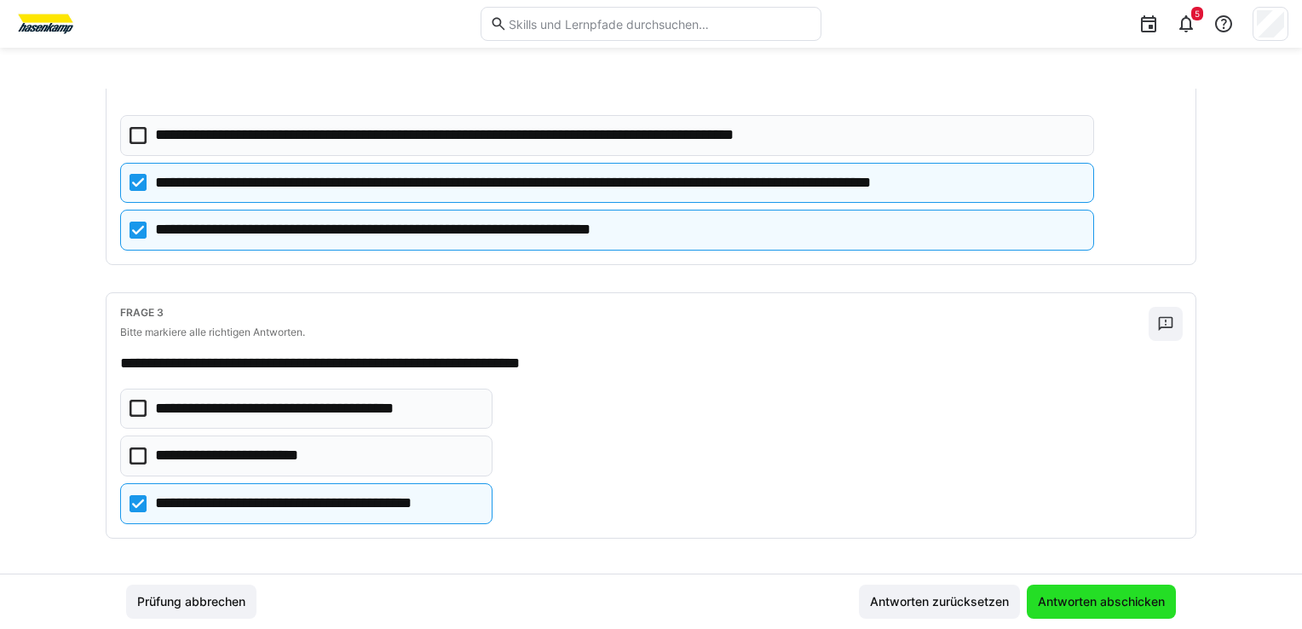
click at [1087, 601] on span "Antworten abschicken" at bounding box center [1102, 601] width 132 height 17
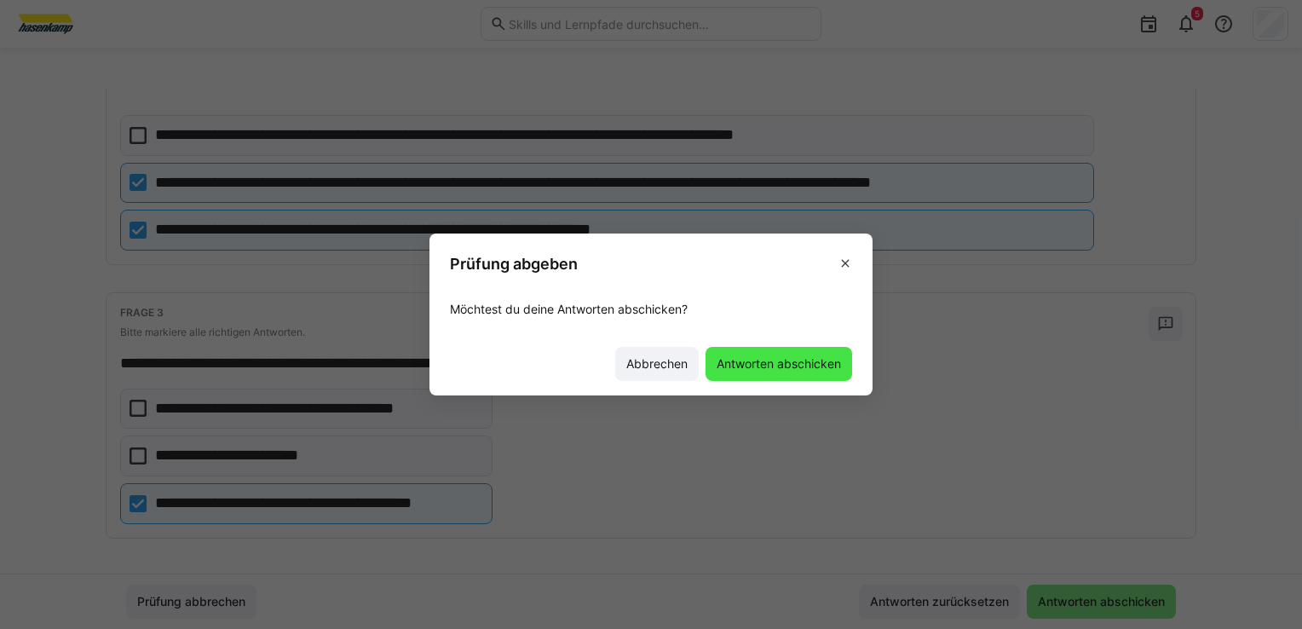
click at [746, 360] on span "Antworten abschicken" at bounding box center [779, 363] width 130 height 17
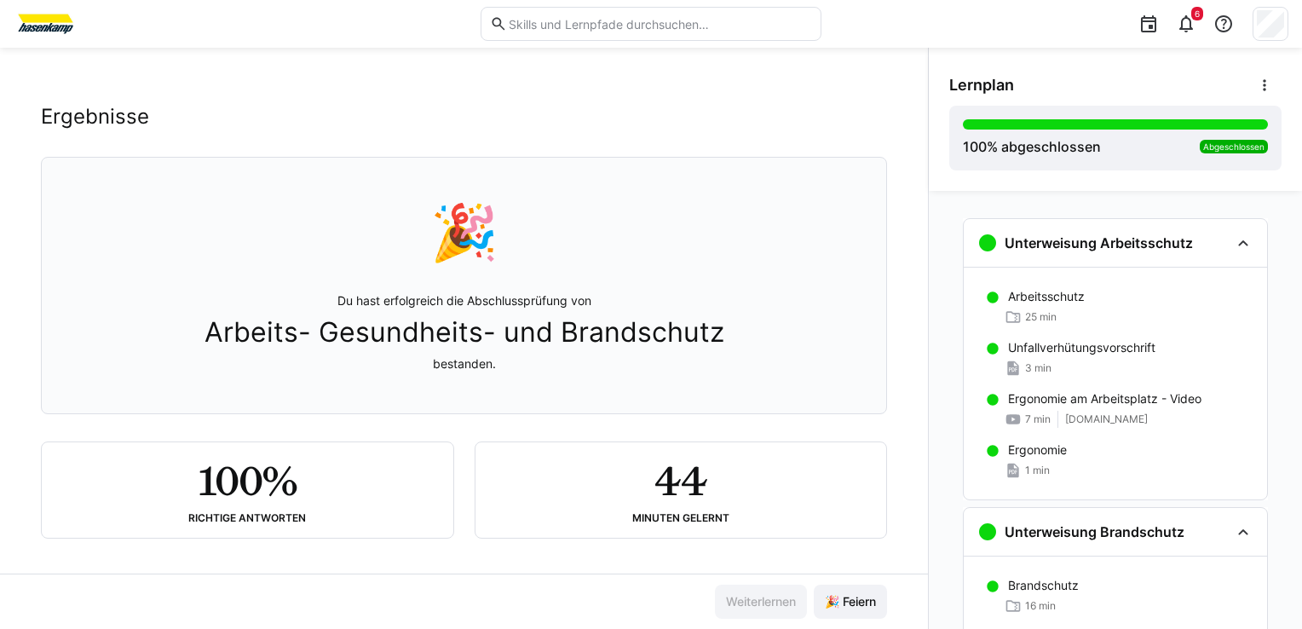
scroll to position [26, 0]
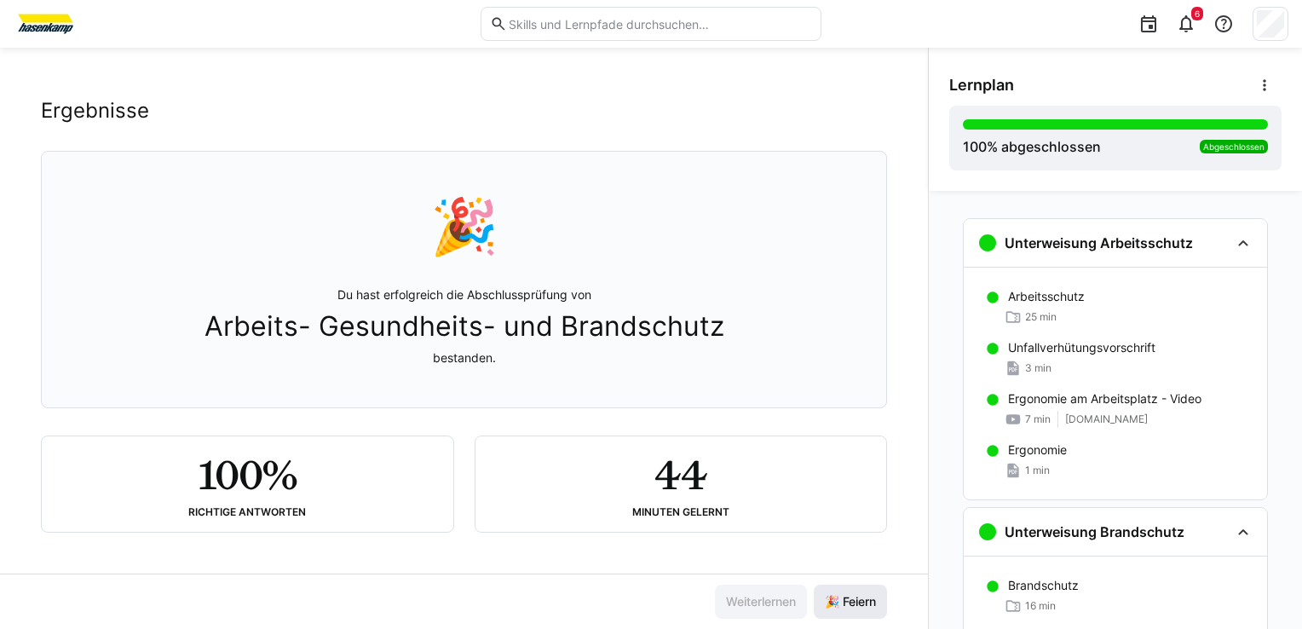
click at [857, 600] on span "🎉 Feiern" at bounding box center [851, 601] width 56 height 17
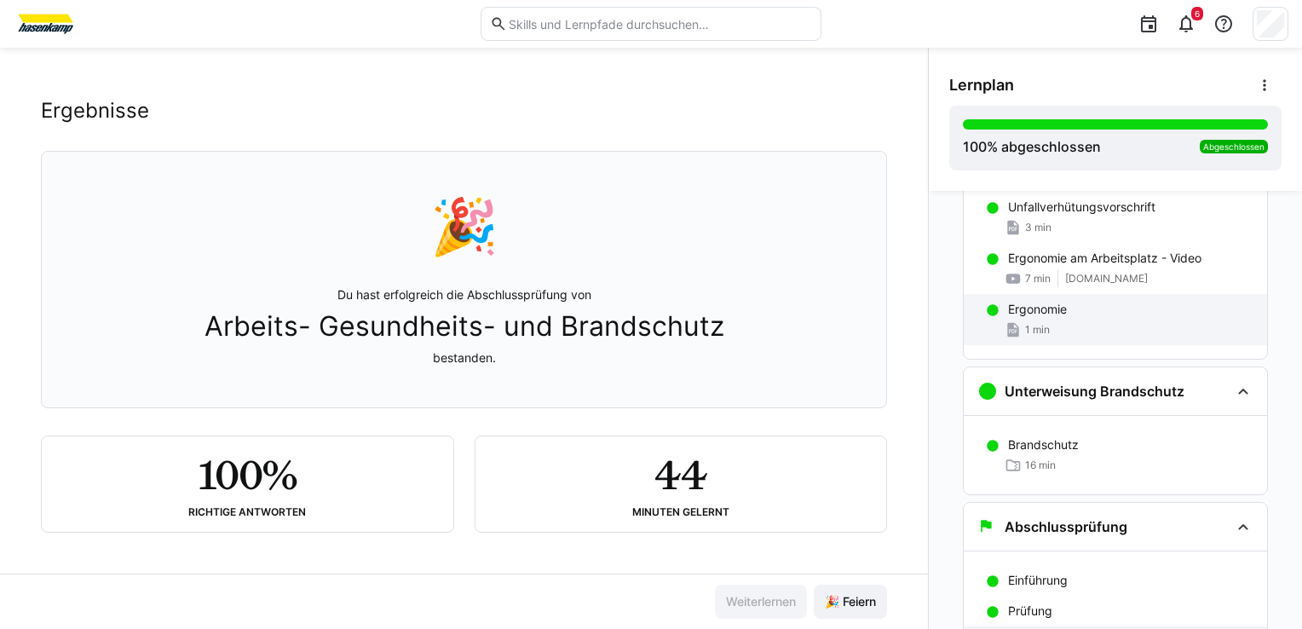
scroll to position [234, 0]
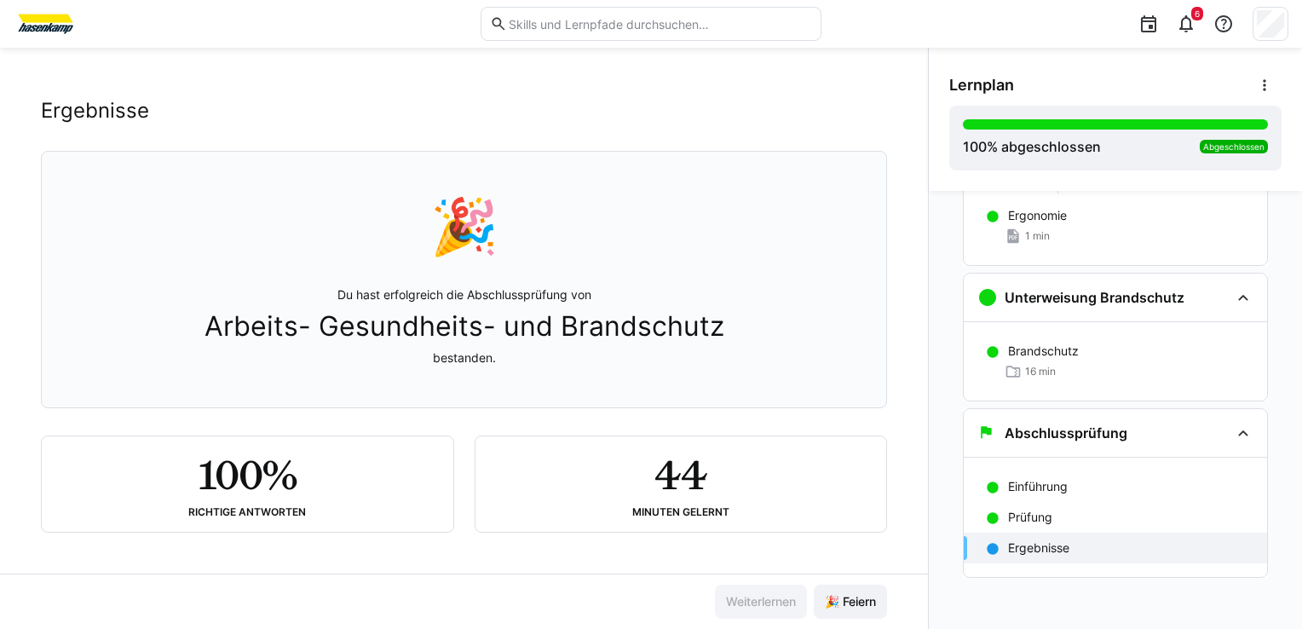
click at [1071, 546] on div "Ergebnisse" at bounding box center [1130, 548] width 245 height 17
click at [1241, 146] on span "Abgeschlossen" at bounding box center [1234, 146] width 61 height 10
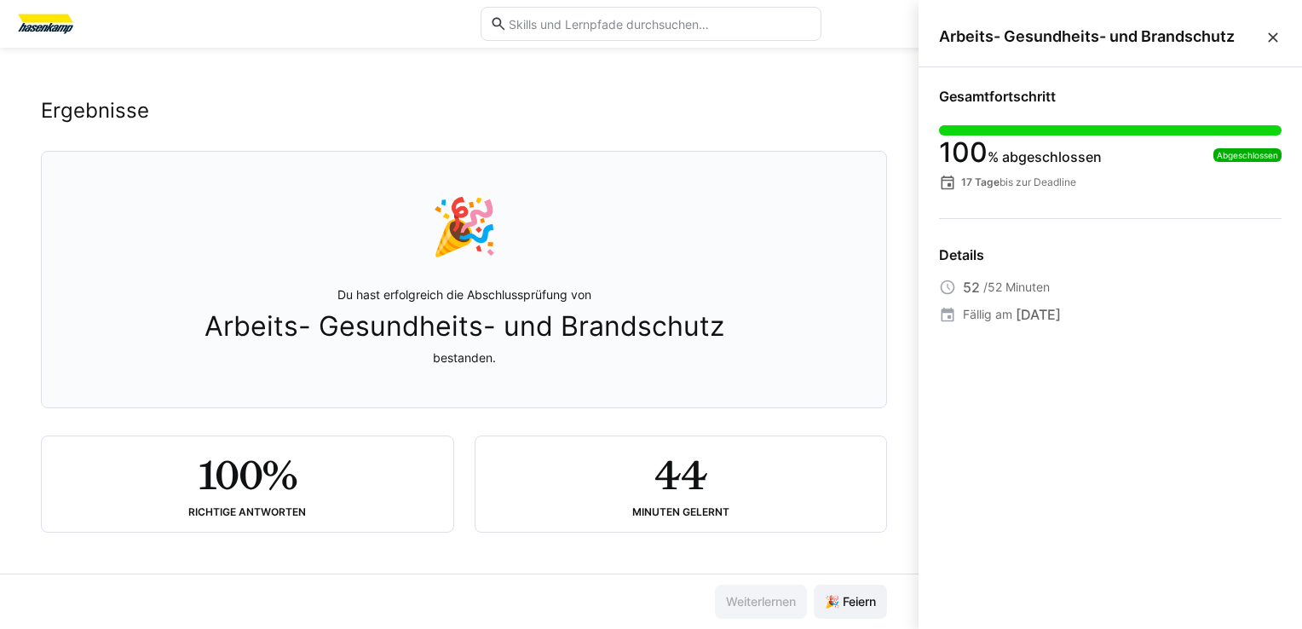
click at [1258, 156] on span "Abgeschlossen" at bounding box center [1247, 155] width 61 height 10
click at [1272, 33] on eds-icon at bounding box center [1273, 37] width 17 height 17
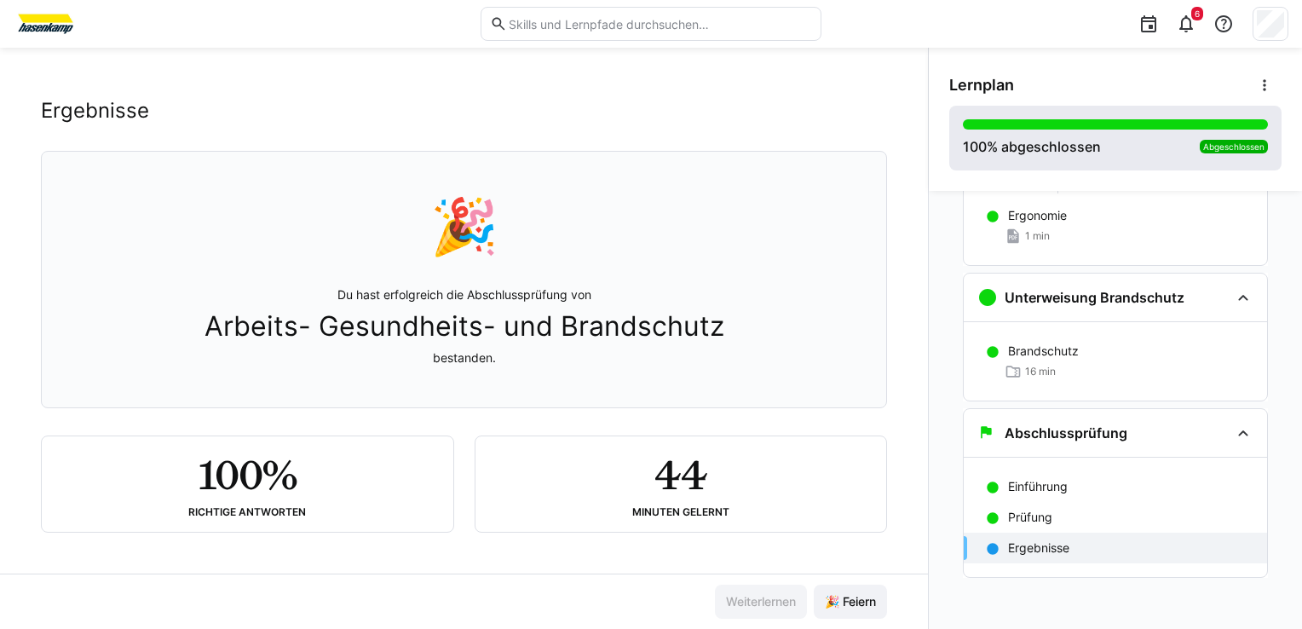
click at [1215, 147] on span "Abgeschlossen" at bounding box center [1234, 146] width 61 height 10
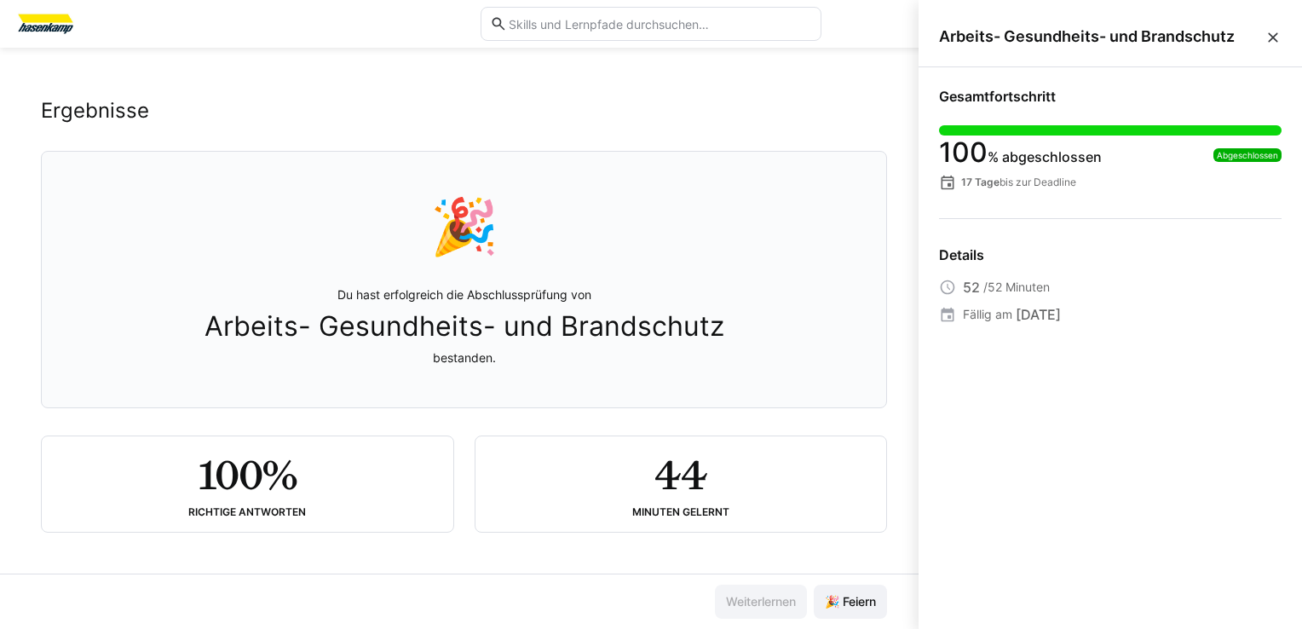
click at [1270, 38] on eds-icon at bounding box center [1273, 37] width 17 height 17
